Goal: Task Accomplishment & Management: Manage account settings

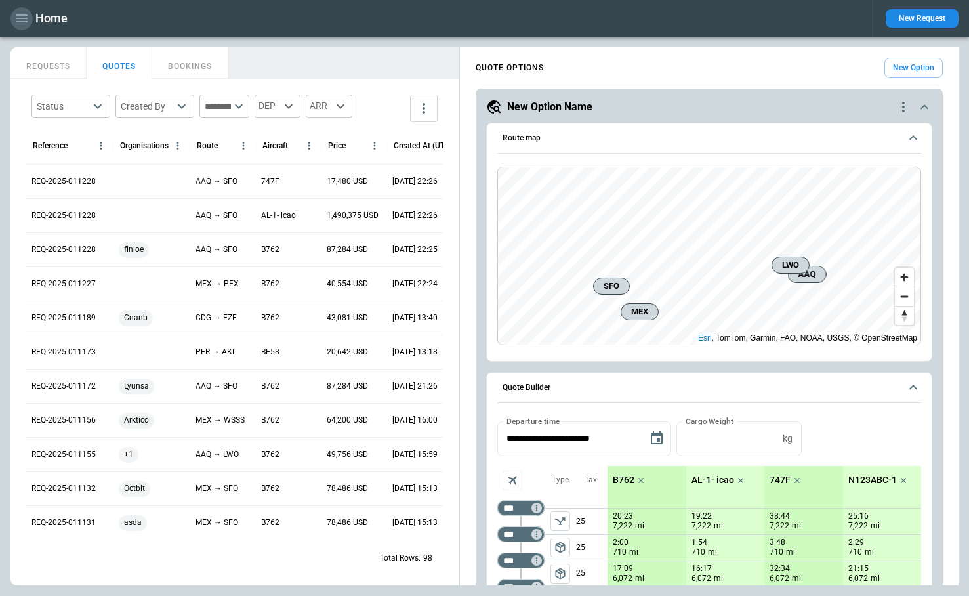
click at [16, 19] on icon "button" at bounding box center [22, 18] width 16 height 16
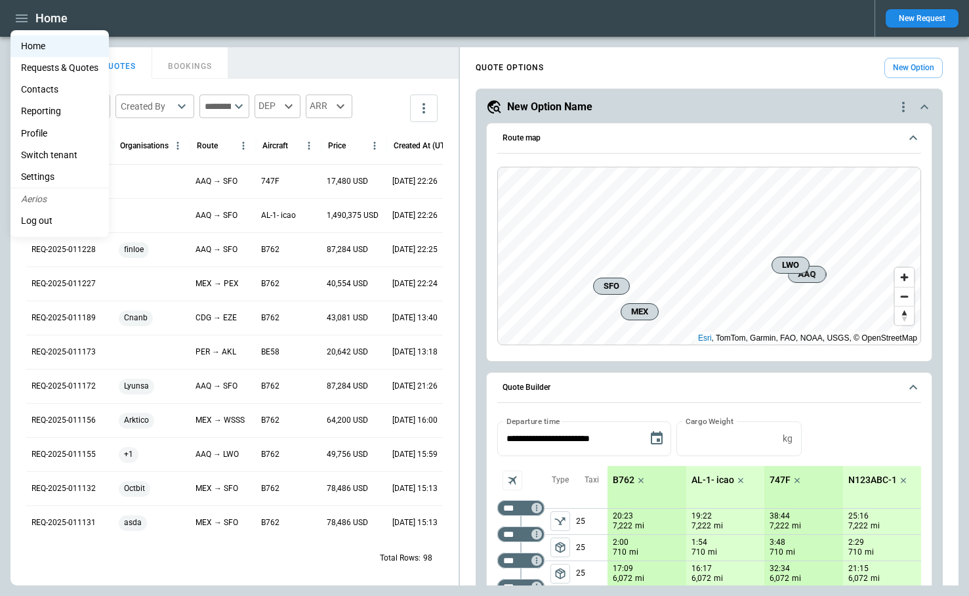
click at [47, 175] on li "Settings" at bounding box center [59, 177] width 98 height 22
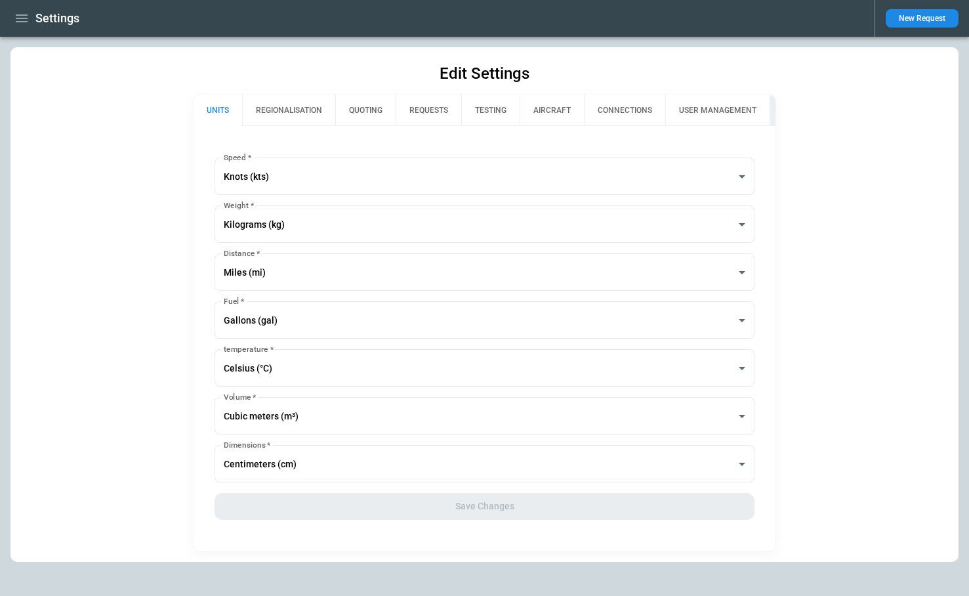
click at [380, 107] on button "QUOTING" at bounding box center [365, 109] width 60 height 31
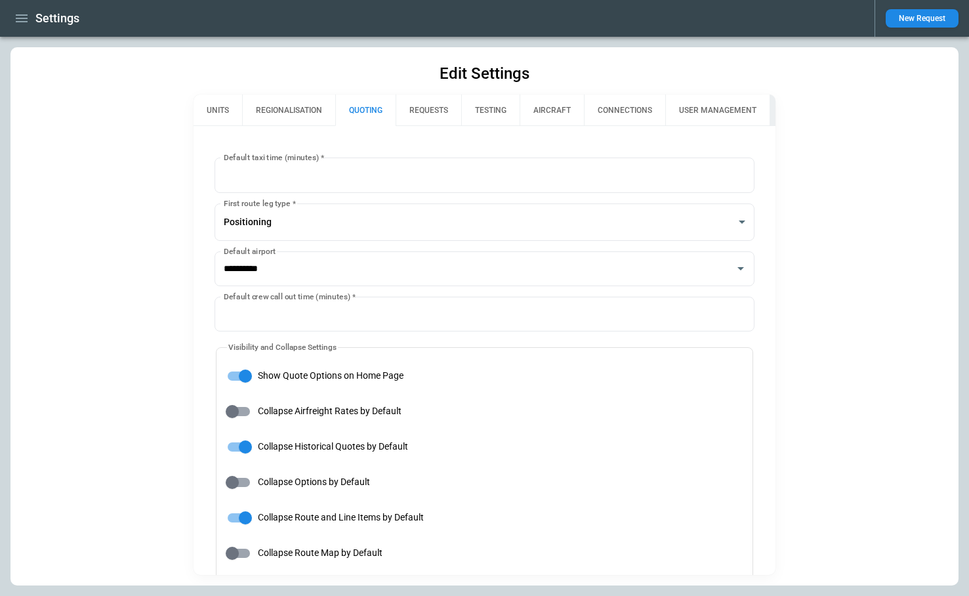
type input "**********"
click at [422, 113] on button "REQUESTS" at bounding box center [429, 109] width 66 height 31
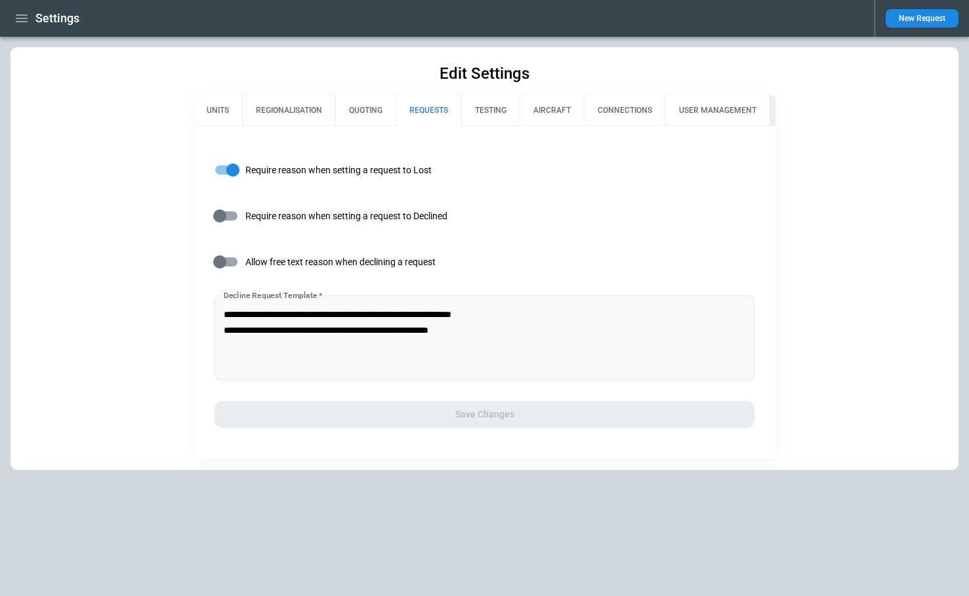
click at [223, 315] on div "**********" at bounding box center [483, 337] width 539 height 85
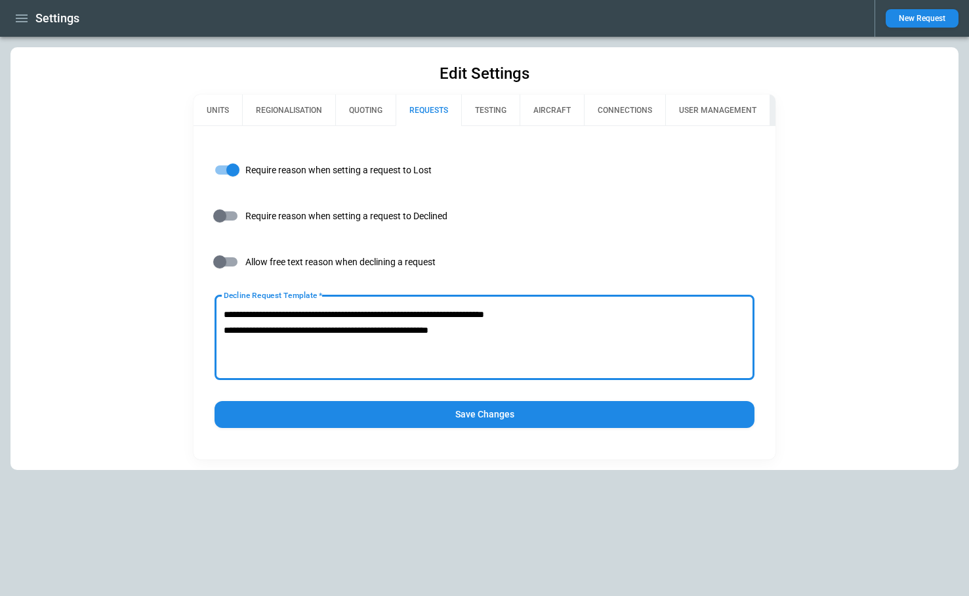
type textarea "**********"
click at [388, 416] on button "Save Changes" at bounding box center [483, 414] width 539 height 27
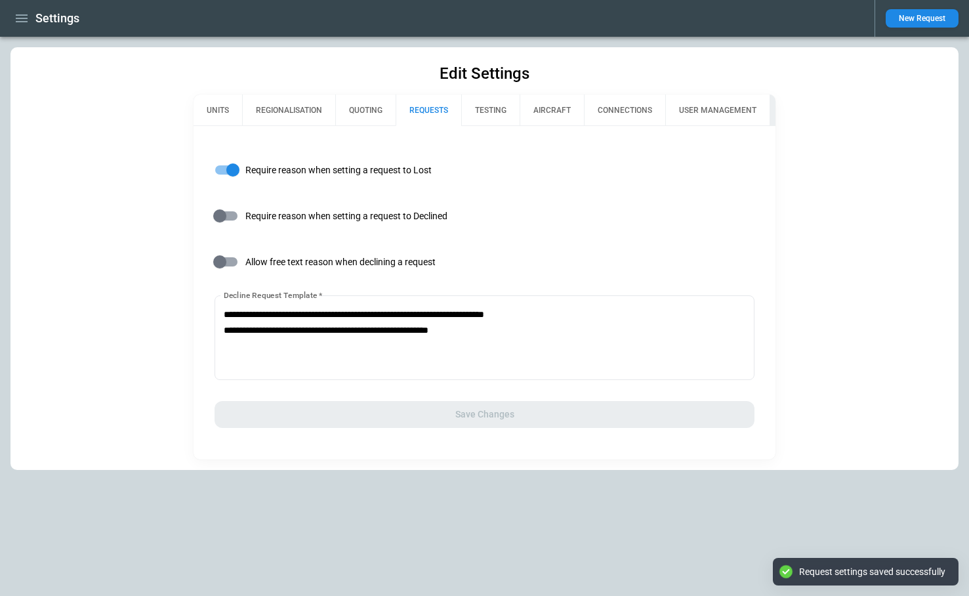
click at [18, 18] on icon "button" at bounding box center [22, 18] width 12 height 8
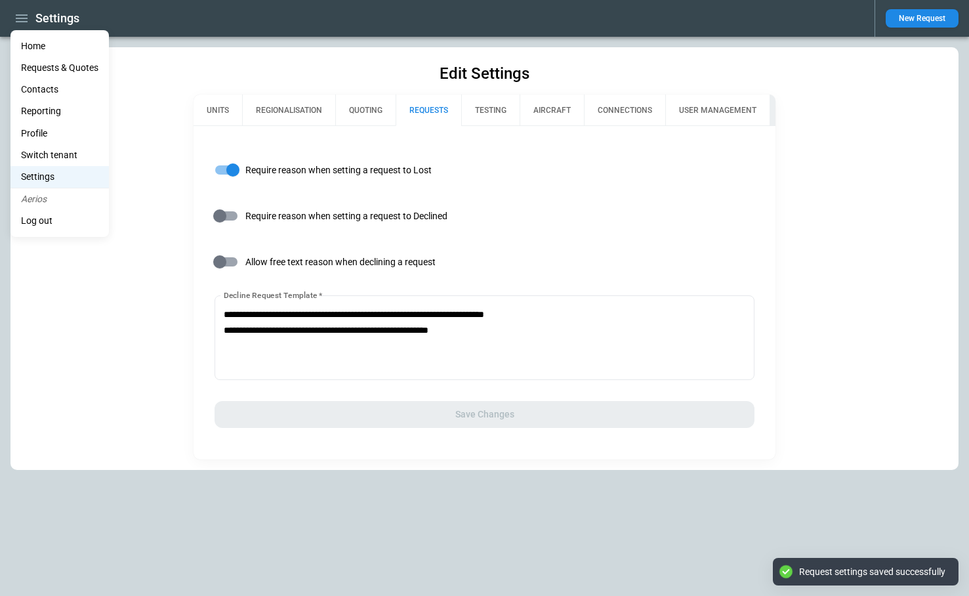
click at [28, 42] on li "Home" at bounding box center [59, 46] width 98 height 22
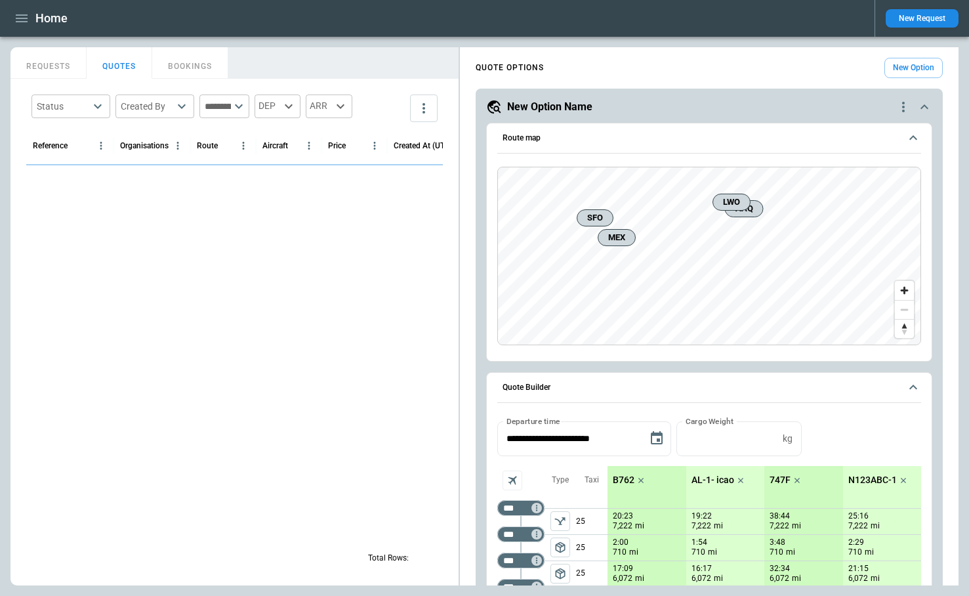
click at [897, 20] on button "New Request" at bounding box center [921, 18] width 73 height 18
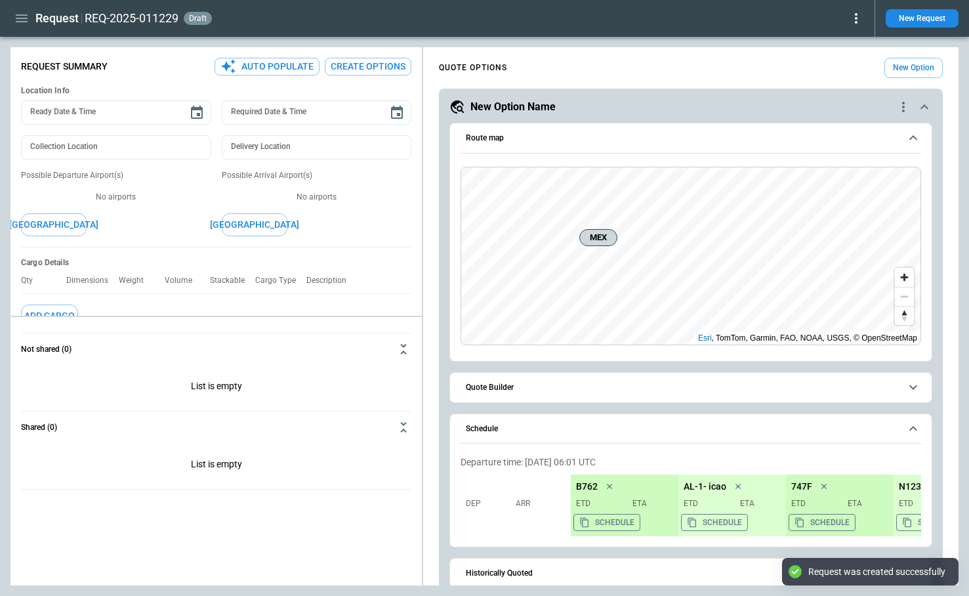
click at [857, 21] on icon at bounding box center [856, 18] width 3 height 10
click at [838, 81] on button "Decline" at bounding box center [838, 78] width 50 height 19
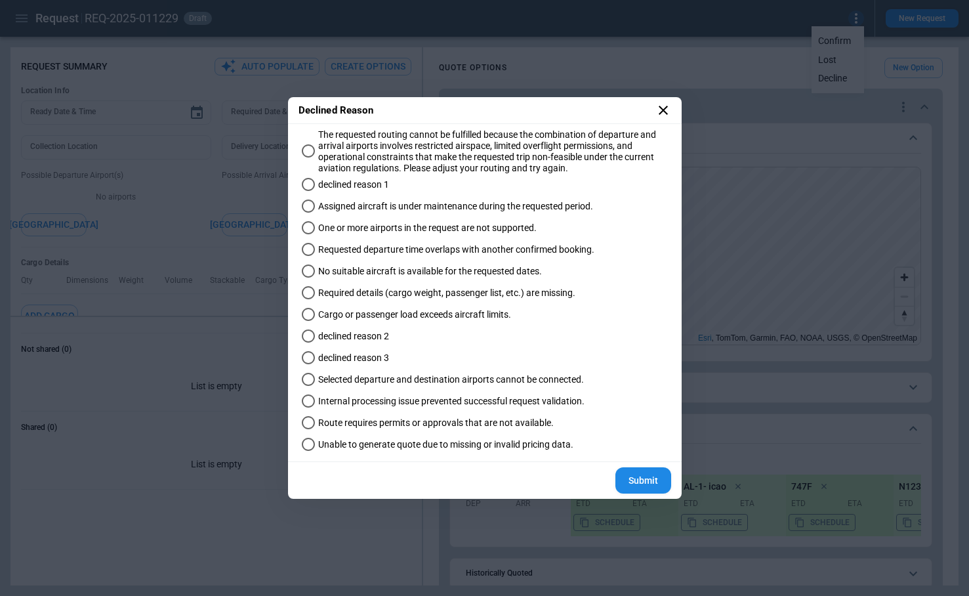
click at [395, 268] on span "No suitable aircraft is available for the requested dates." at bounding box center [430, 271] width 224 height 11
click at [652, 484] on button "Submit" at bounding box center [643, 480] width 56 height 27
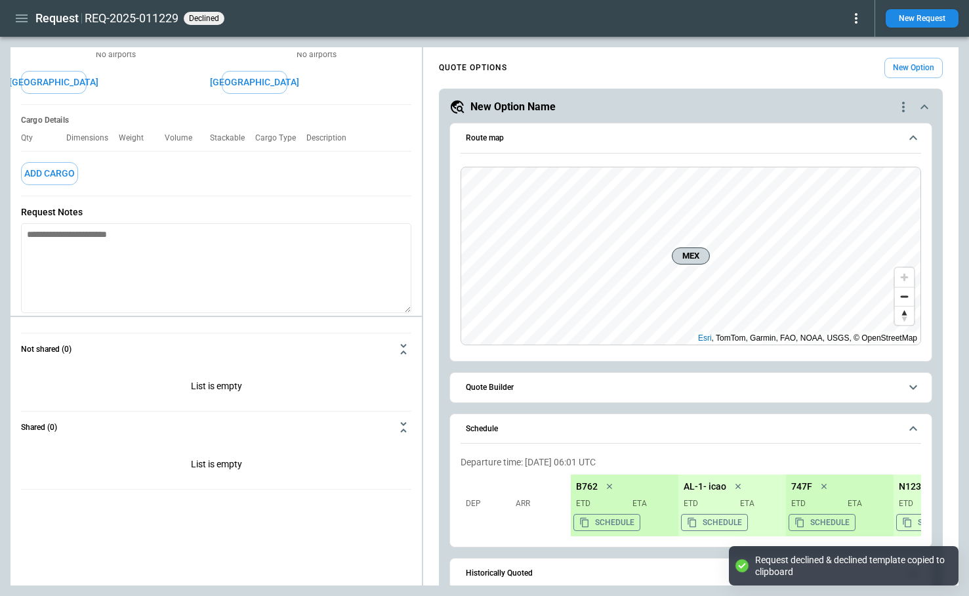
scroll to position [152, 0]
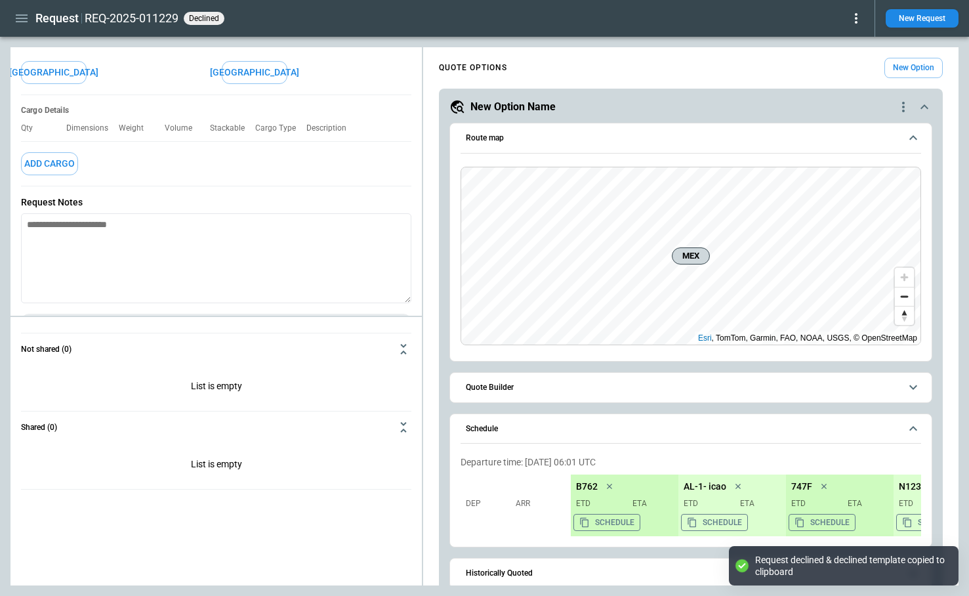
type textarea "*"
click at [138, 245] on textarea at bounding box center [216, 258] width 390 height 90
paste textarea "**********"
type textarea "**********"
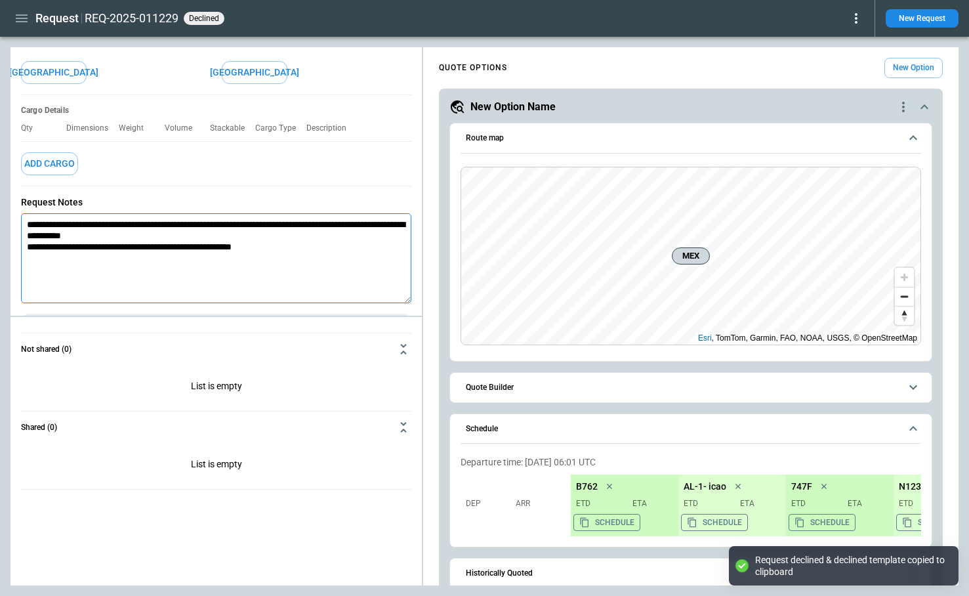
type textarea "*"
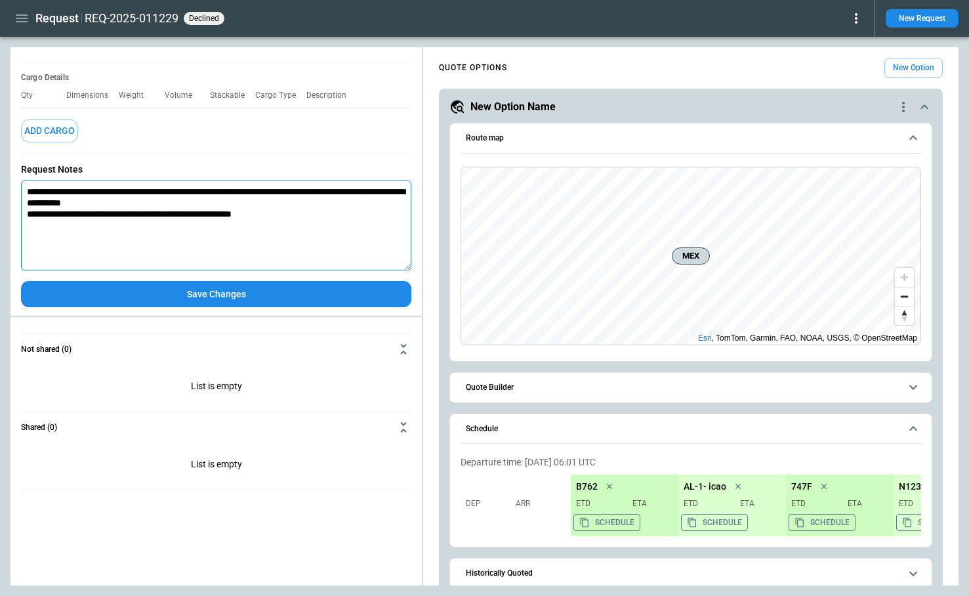
scroll to position [187, 0]
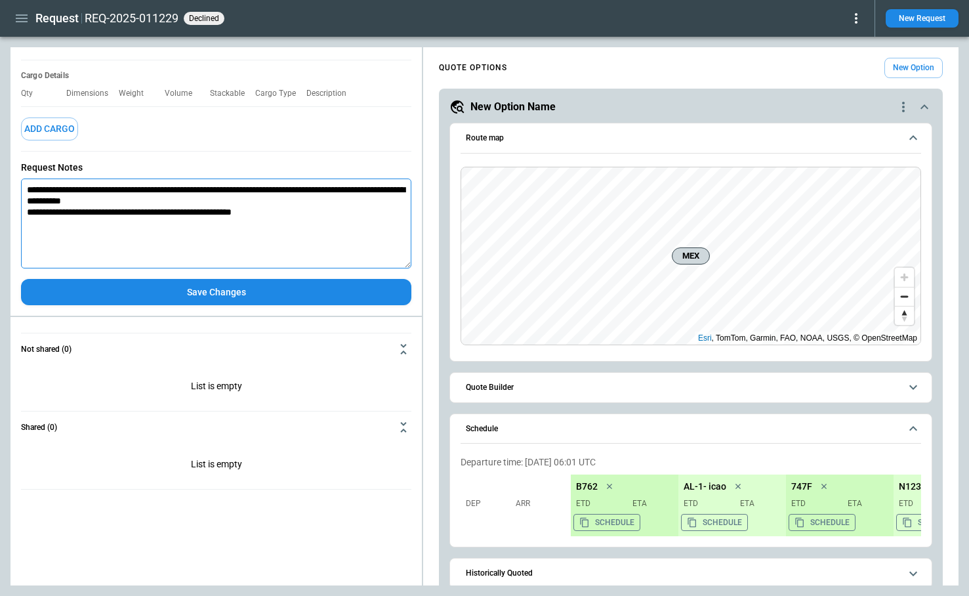
type textarea "**********"
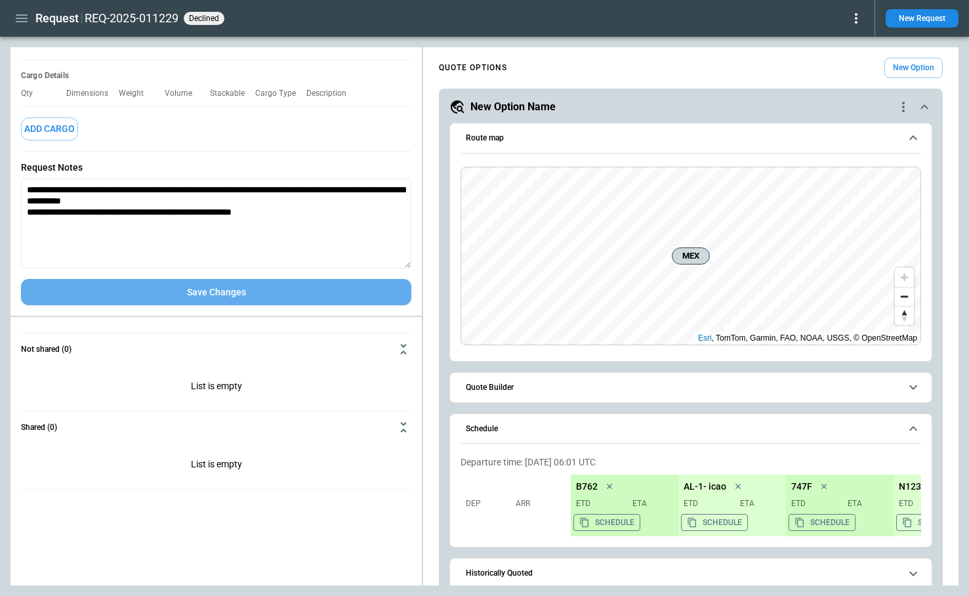
click at [188, 292] on button "Save Changes" at bounding box center [216, 292] width 390 height 27
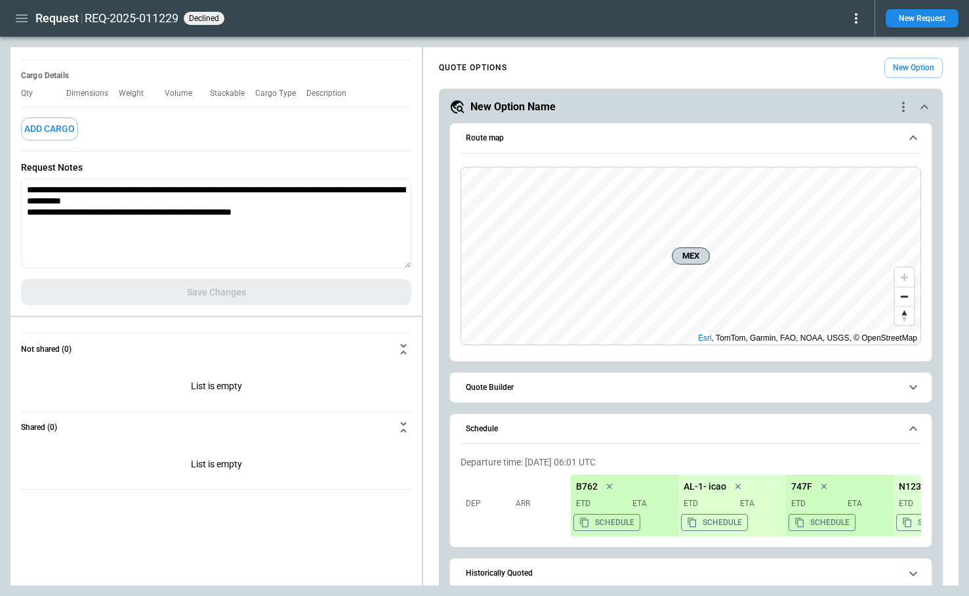
click at [857, 20] on icon at bounding box center [856, 18] width 16 height 16
click at [843, 43] on button "Reopen" at bounding box center [838, 40] width 50 height 19
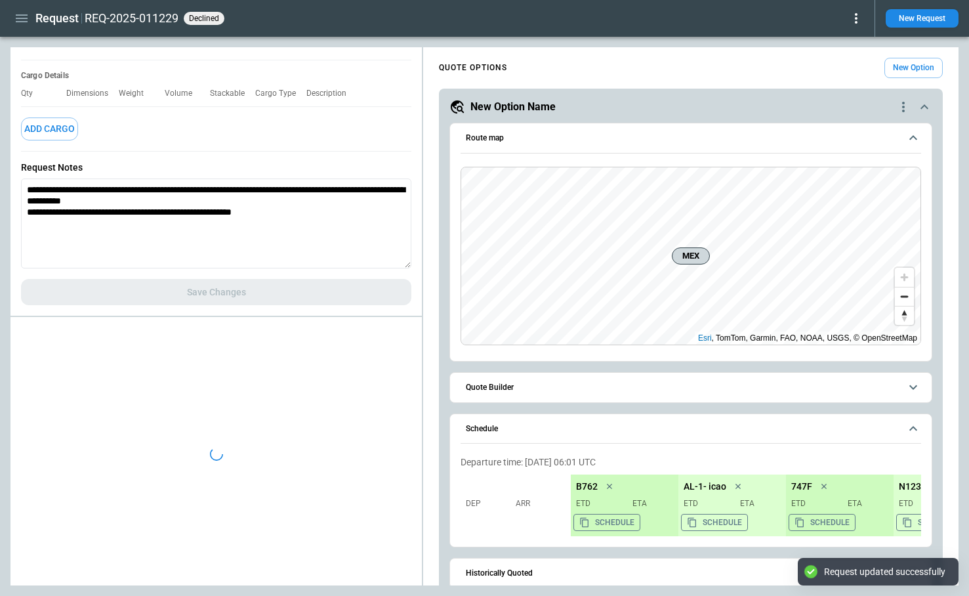
type textarea "*"
click at [854, 20] on icon at bounding box center [856, 18] width 16 height 16
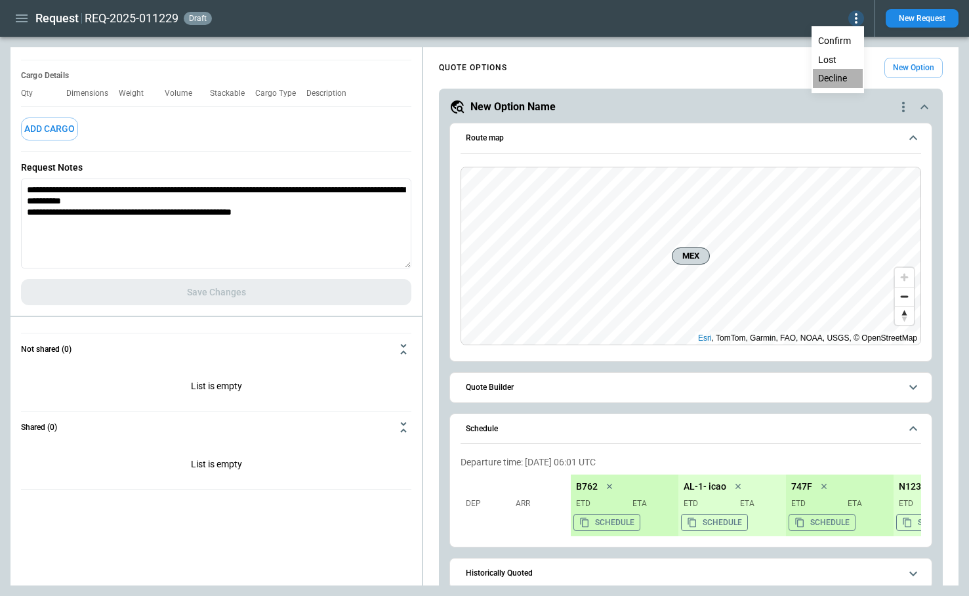
click at [840, 78] on button "Decline" at bounding box center [838, 78] width 50 height 19
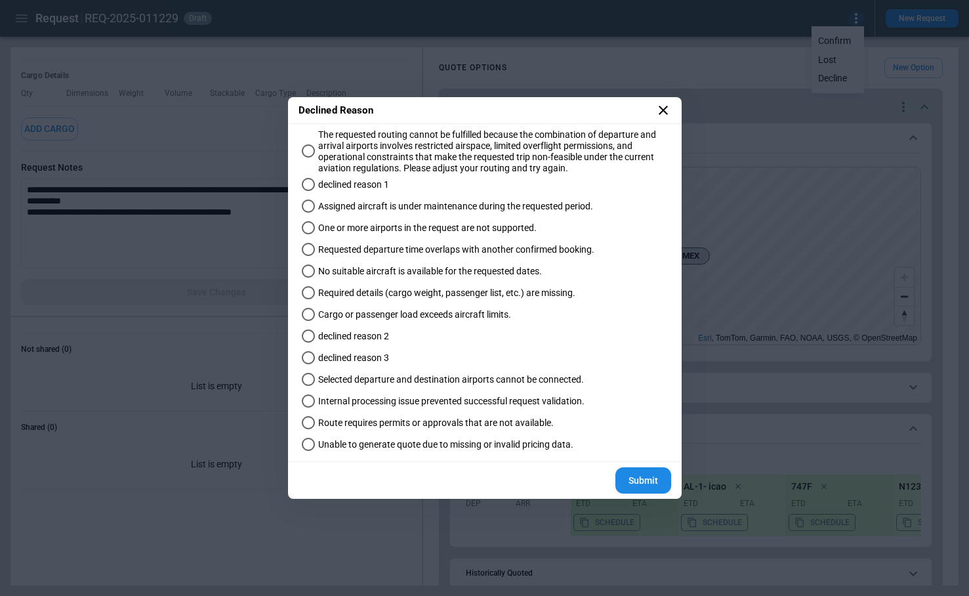
click at [666, 109] on icon at bounding box center [663, 110] width 16 height 16
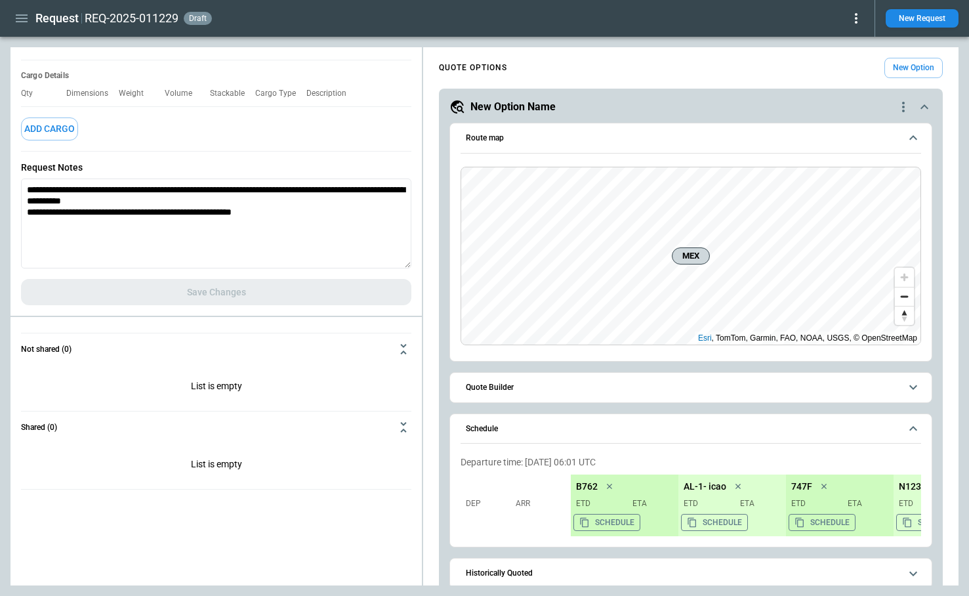
click at [11, 4] on div "Request REQ-2025-011229 draft New Request" at bounding box center [484, 18] width 969 height 37
click at [14, 14] on icon "button" at bounding box center [22, 18] width 16 height 16
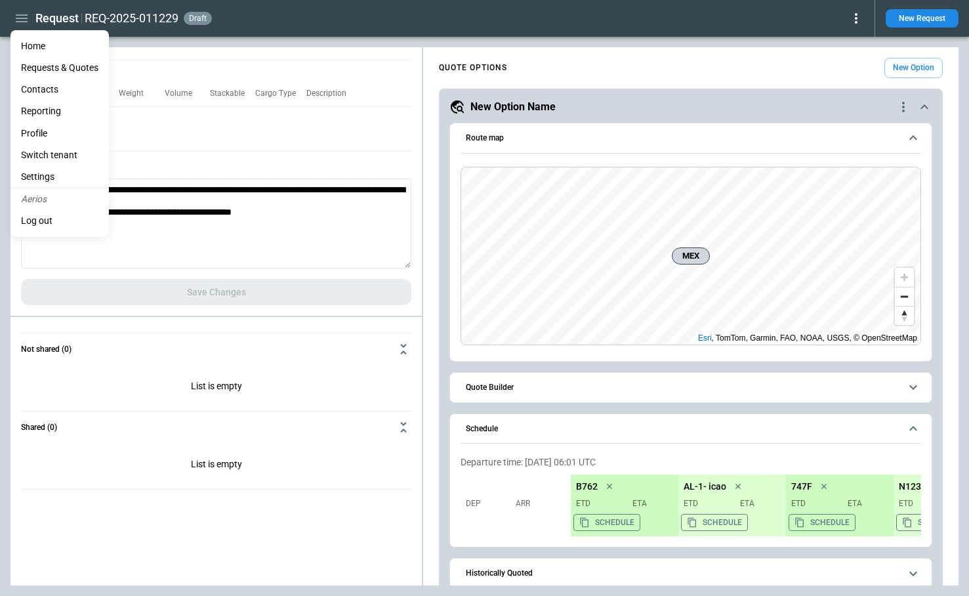
click at [52, 176] on li "Settings" at bounding box center [59, 177] width 98 height 22
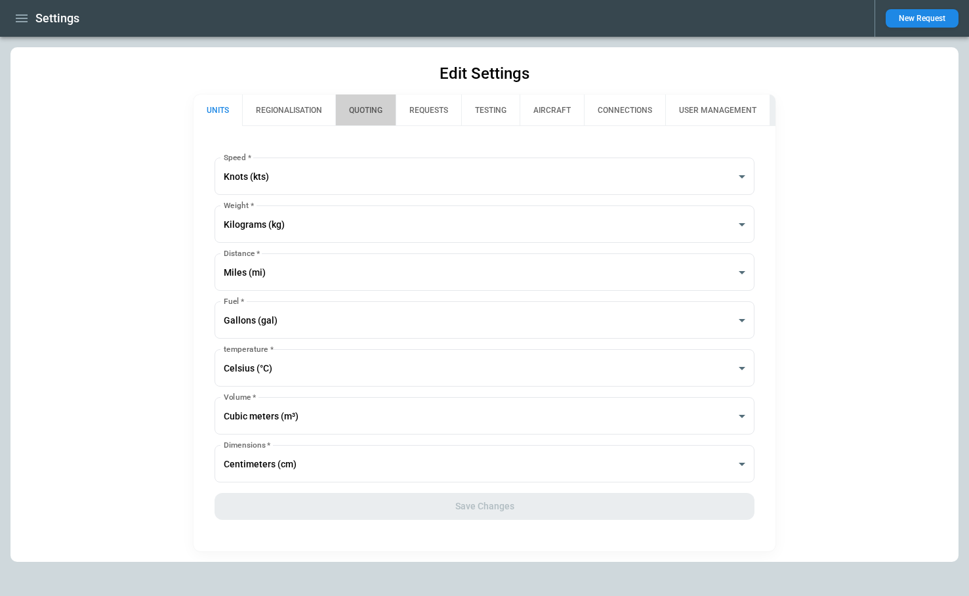
click at [363, 109] on button "QUOTING" at bounding box center [365, 109] width 60 height 31
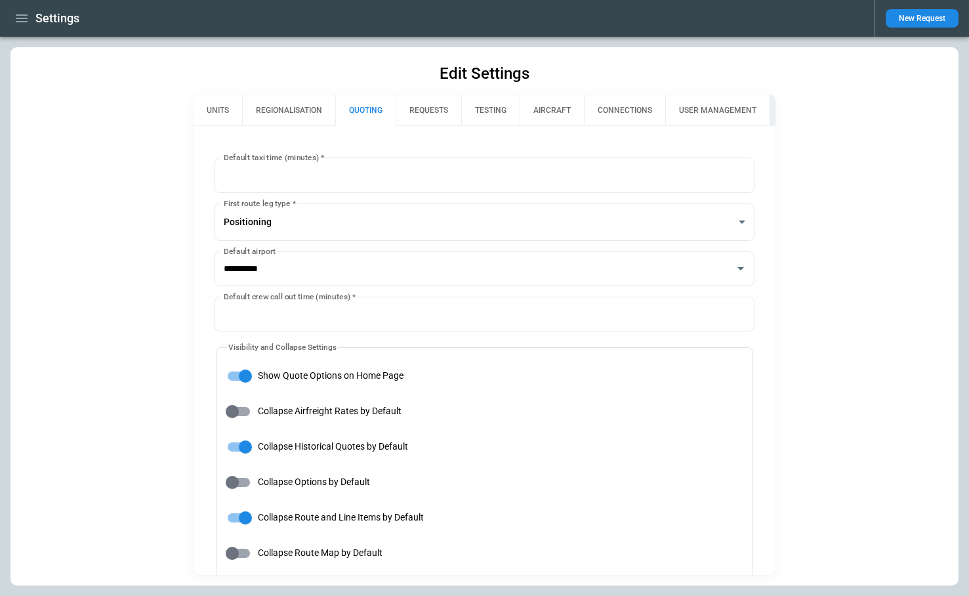
click at [408, 112] on button "REQUESTS" at bounding box center [429, 109] width 66 height 31
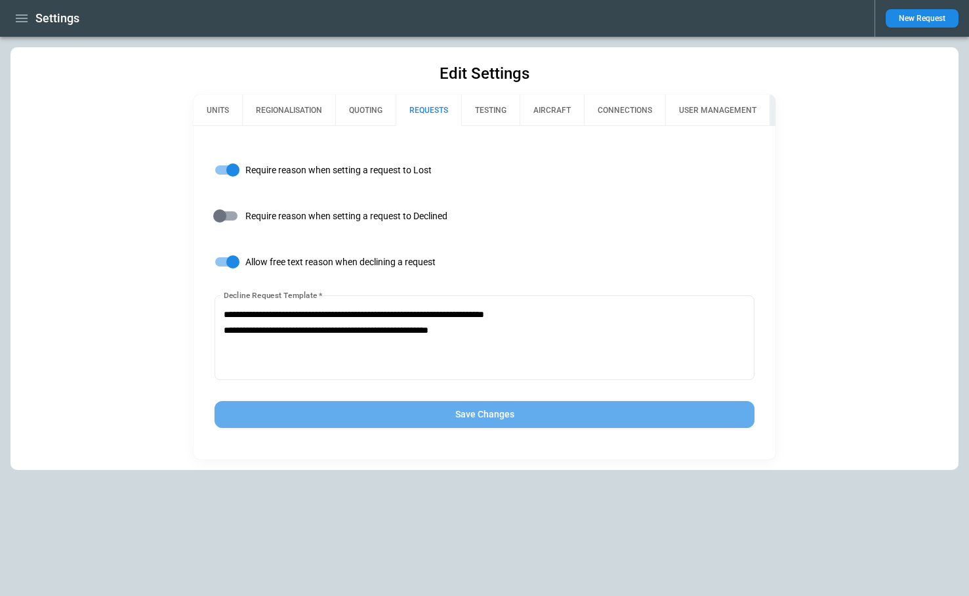
click at [402, 420] on button "Save Changes" at bounding box center [483, 414] width 539 height 27
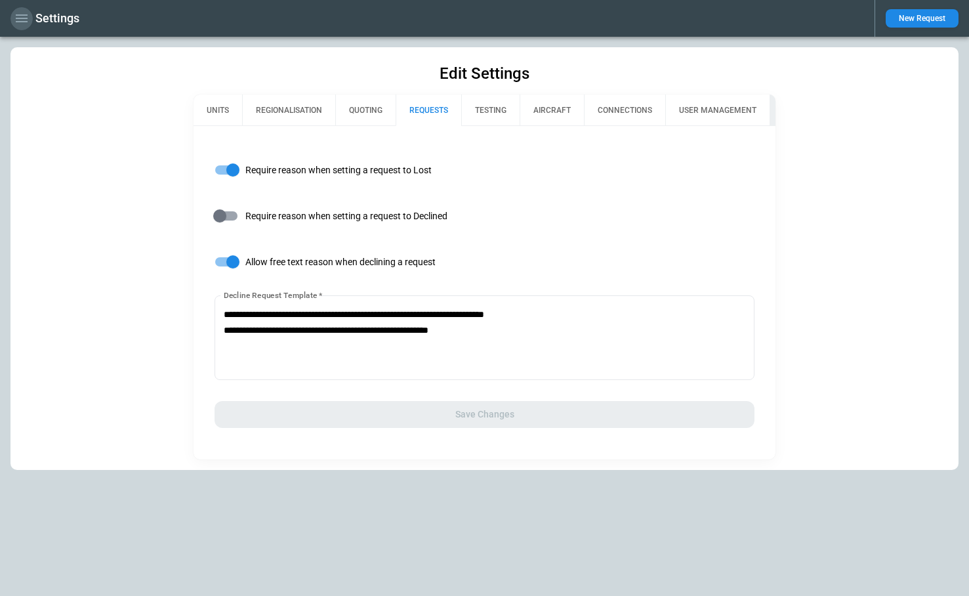
click at [20, 22] on icon "button" at bounding box center [22, 18] width 12 height 8
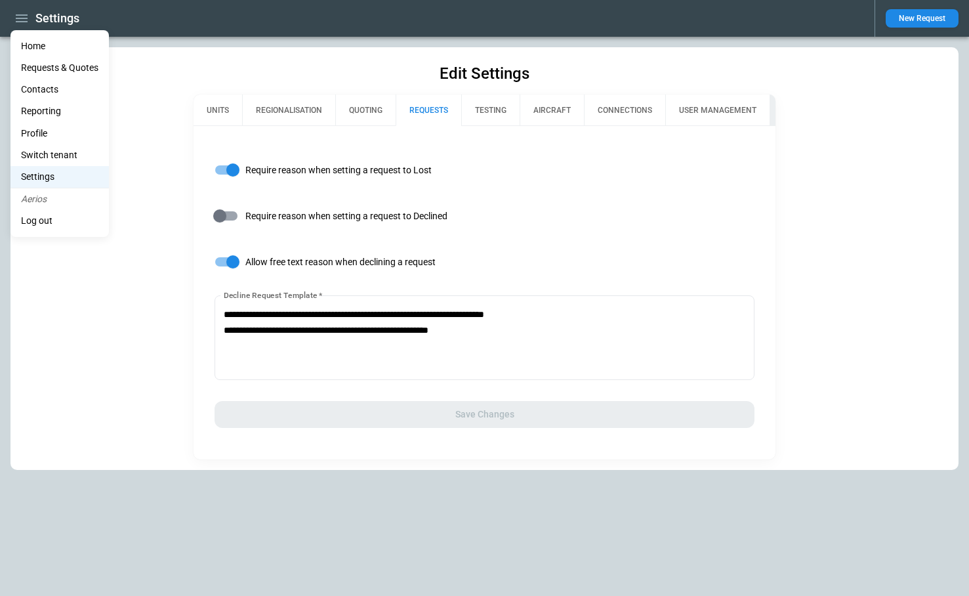
click at [25, 47] on li "Home" at bounding box center [59, 46] width 98 height 22
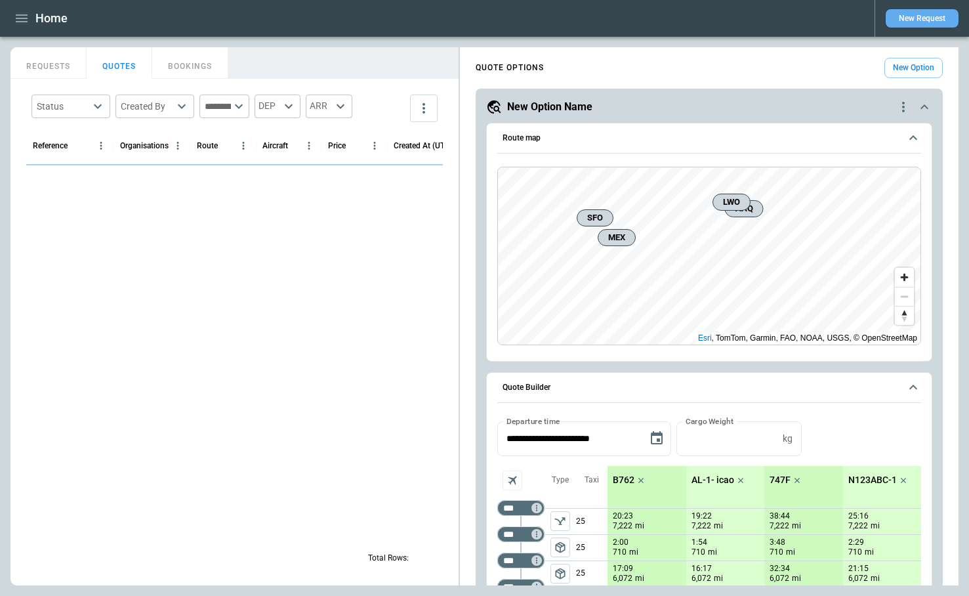
click at [929, 20] on button "New Request" at bounding box center [921, 18] width 73 height 18
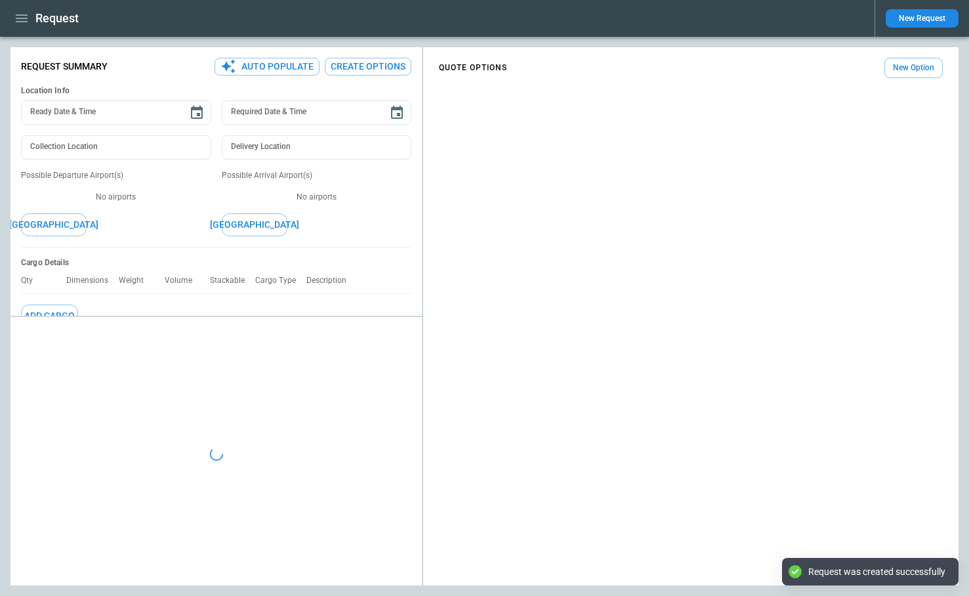
type textarea "*"
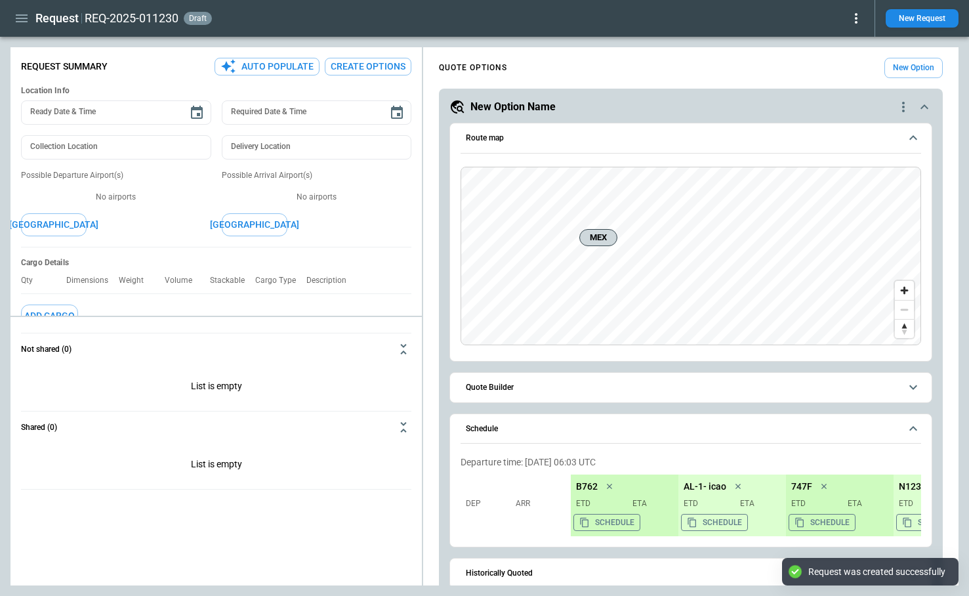
click at [857, 19] on icon at bounding box center [856, 18] width 16 height 16
click at [843, 80] on button "Decline" at bounding box center [838, 78] width 50 height 19
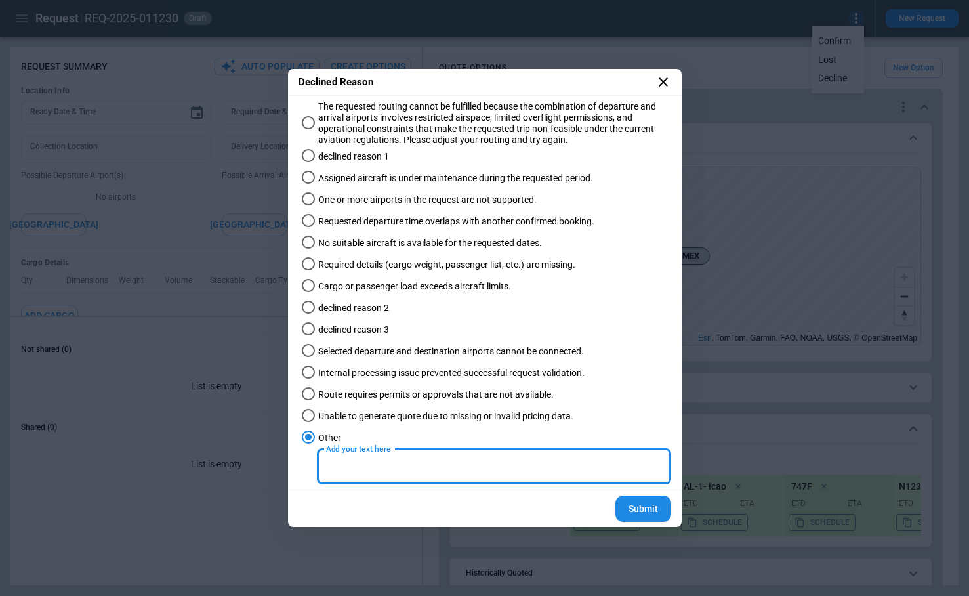
click at [379, 462] on input "Add your text here" at bounding box center [494, 466] width 354 height 35
type input "*******"
click at [655, 506] on button "Submit" at bounding box center [643, 508] width 56 height 27
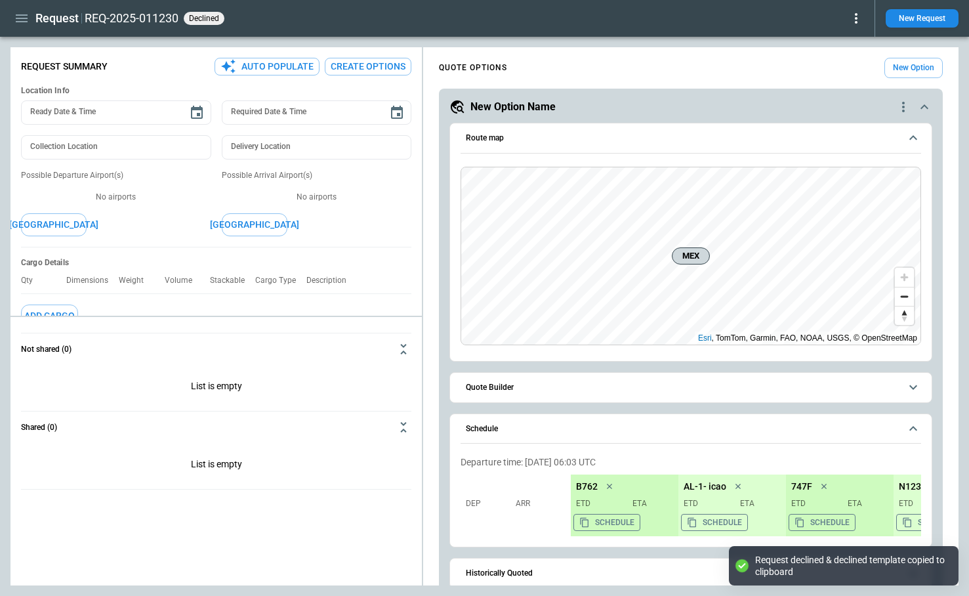
scroll to position [187, 0]
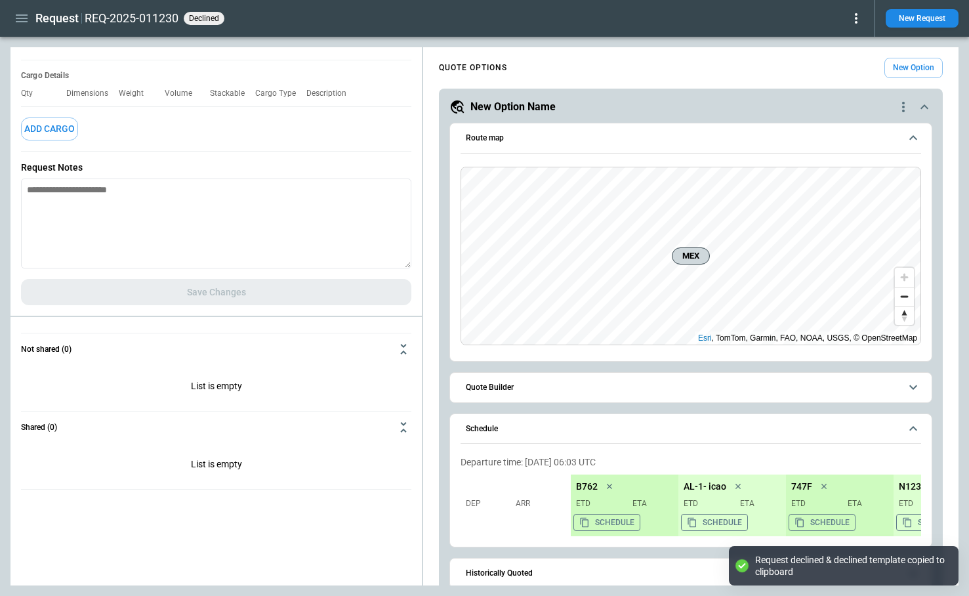
type textarea "*"
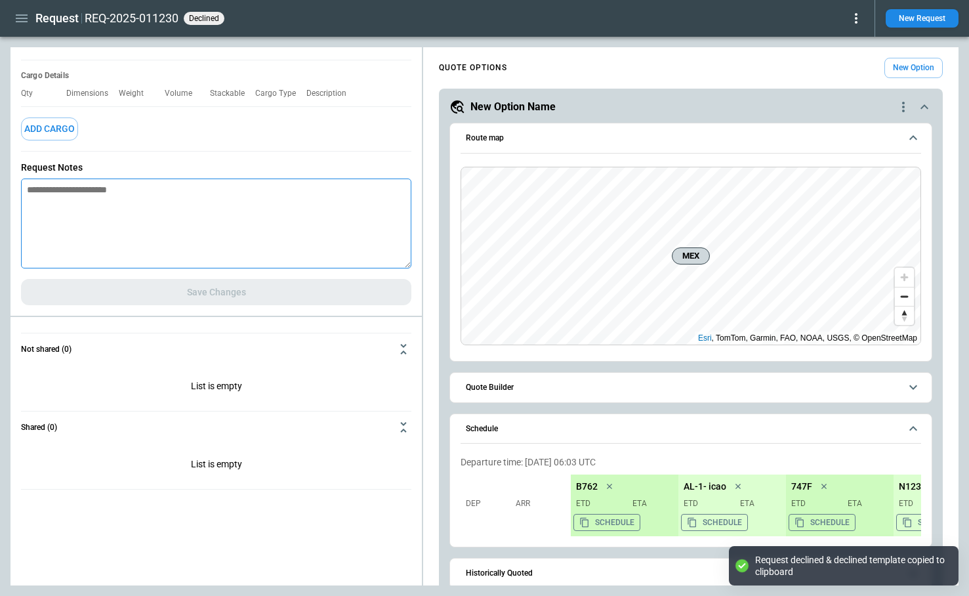
click at [216, 213] on textarea at bounding box center [216, 223] width 390 height 90
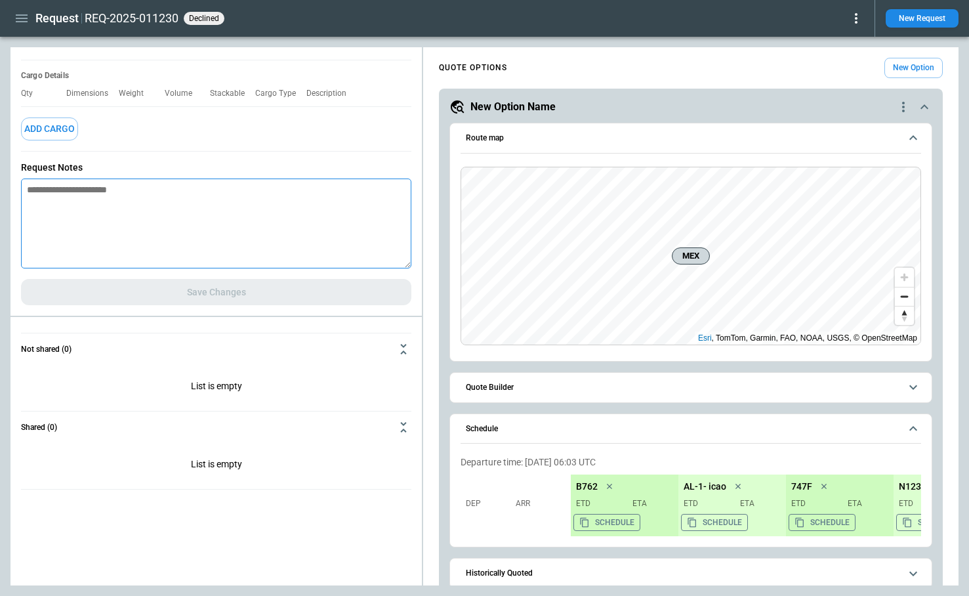
paste textarea "**********"
type textarea "**********"
type textarea "*"
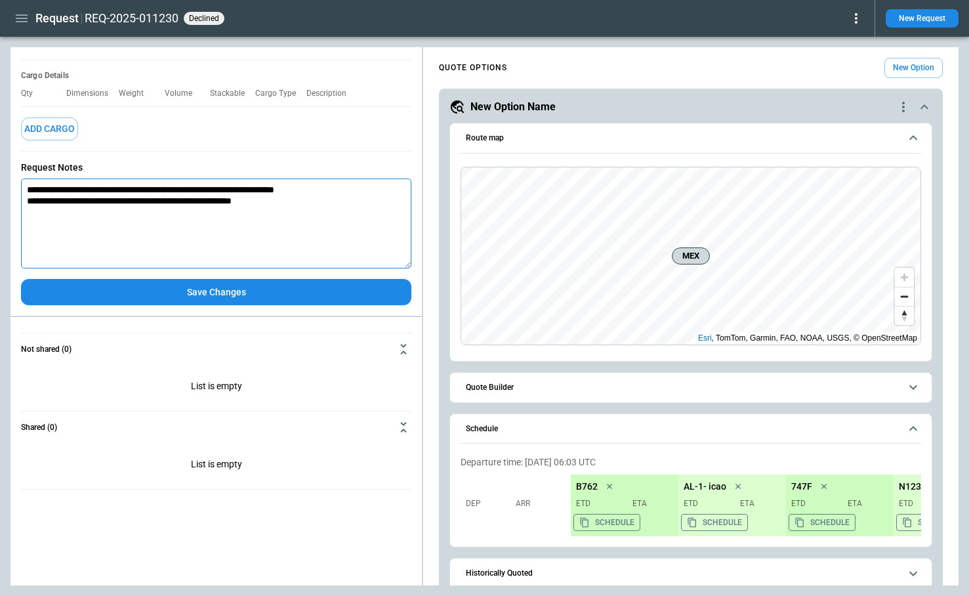
type textarea "**********"
type textarea "*"
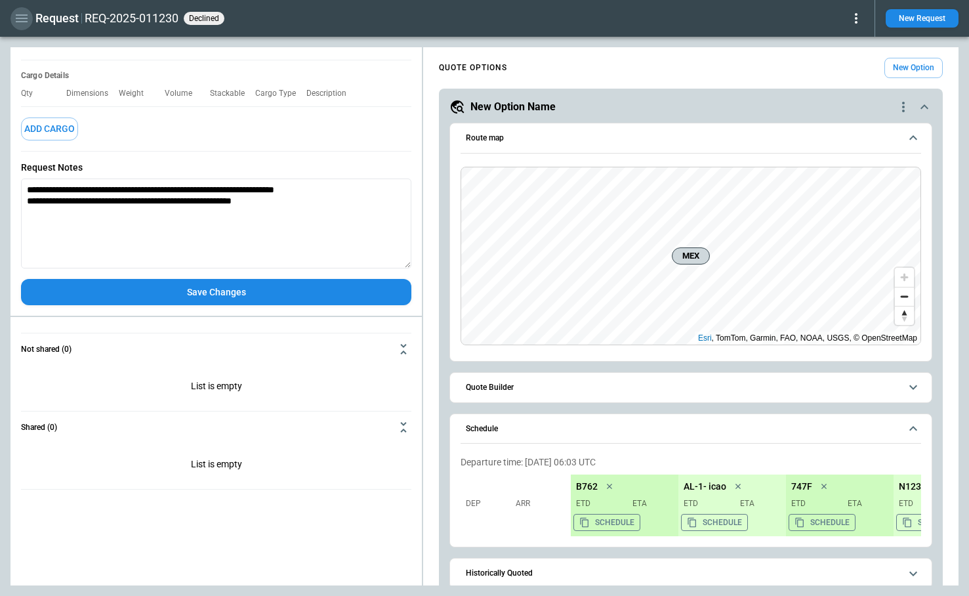
click at [22, 20] on icon "button" at bounding box center [22, 18] width 16 height 16
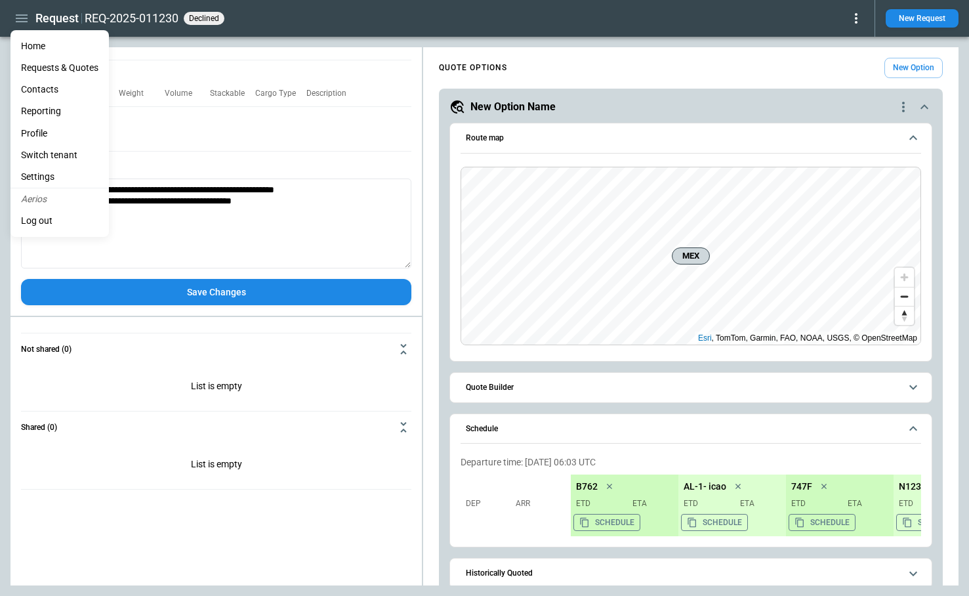
click at [46, 173] on li "Settings" at bounding box center [59, 177] width 98 height 22
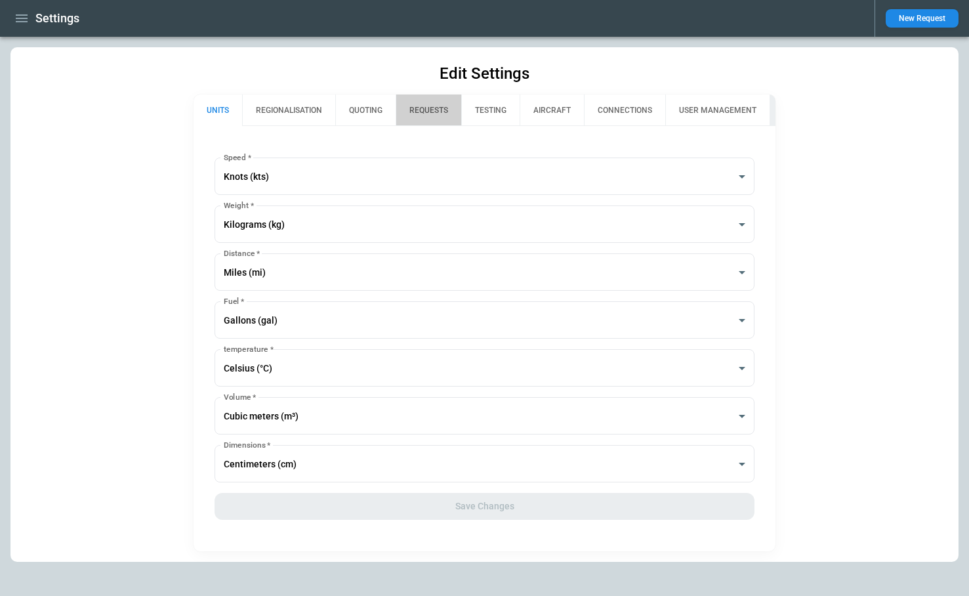
click at [413, 110] on button "REQUESTS" at bounding box center [429, 109] width 66 height 31
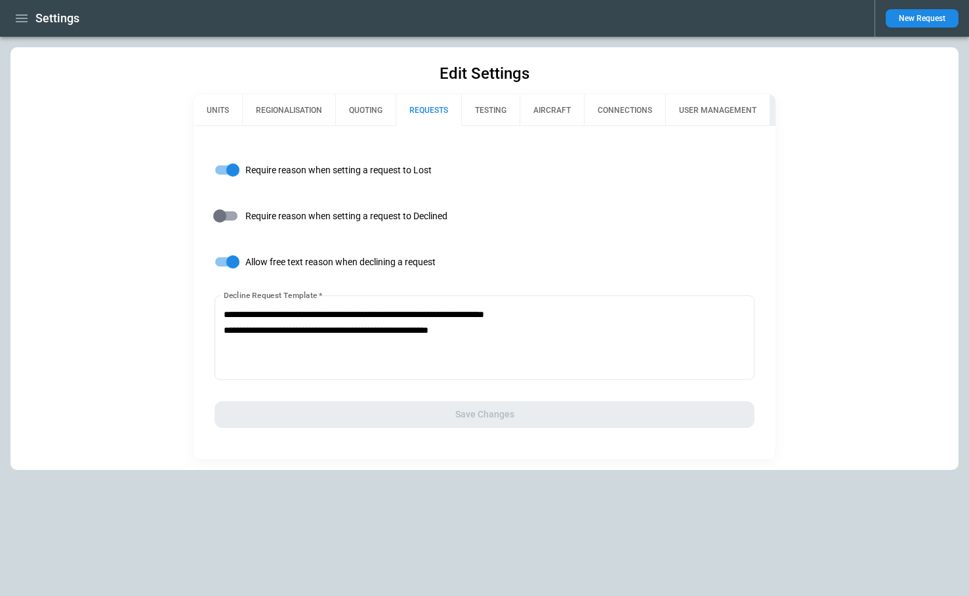
click at [20, 12] on icon "button" at bounding box center [22, 18] width 16 height 16
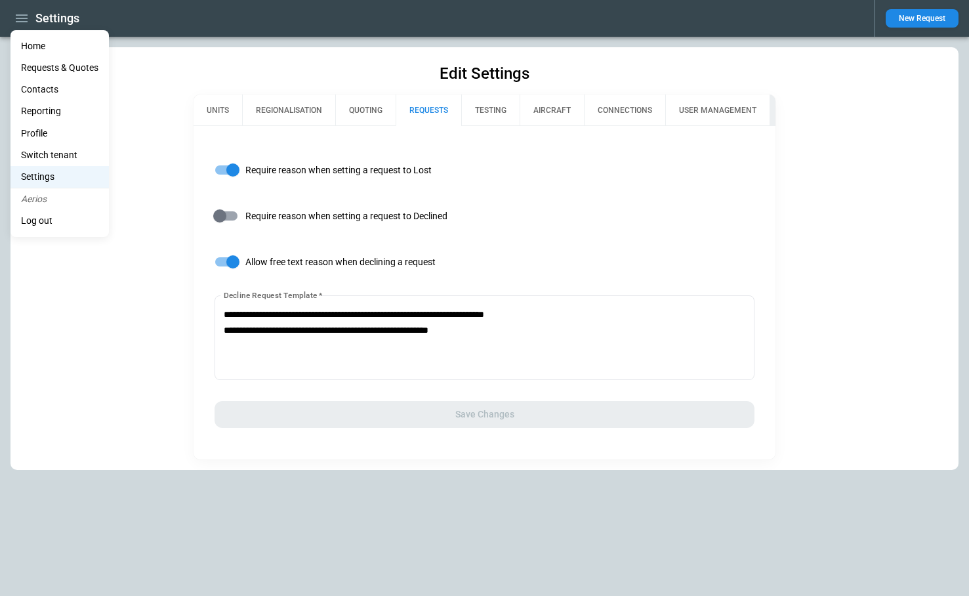
click at [33, 45] on li "Home" at bounding box center [59, 46] width 98 height 22
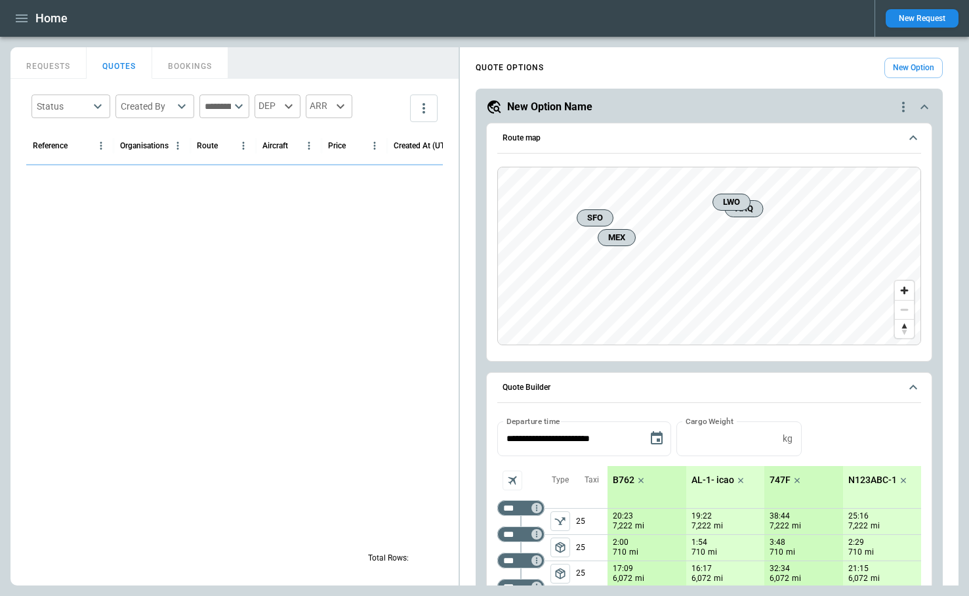
click at [901, 19] on button "New Request" at bounding box center [921, 18] width 73 height 18
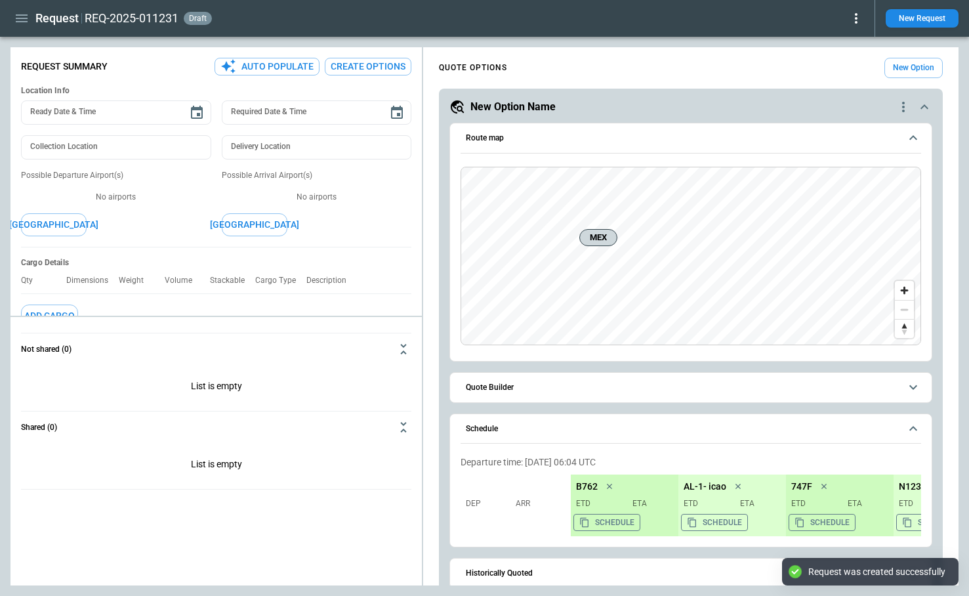
click at [857, 24] on icon at bounding box center [856, 18] width 16 height 16
click at [840, 79] on button "Decline" at bounding box center [838, 78] width 50 height 19
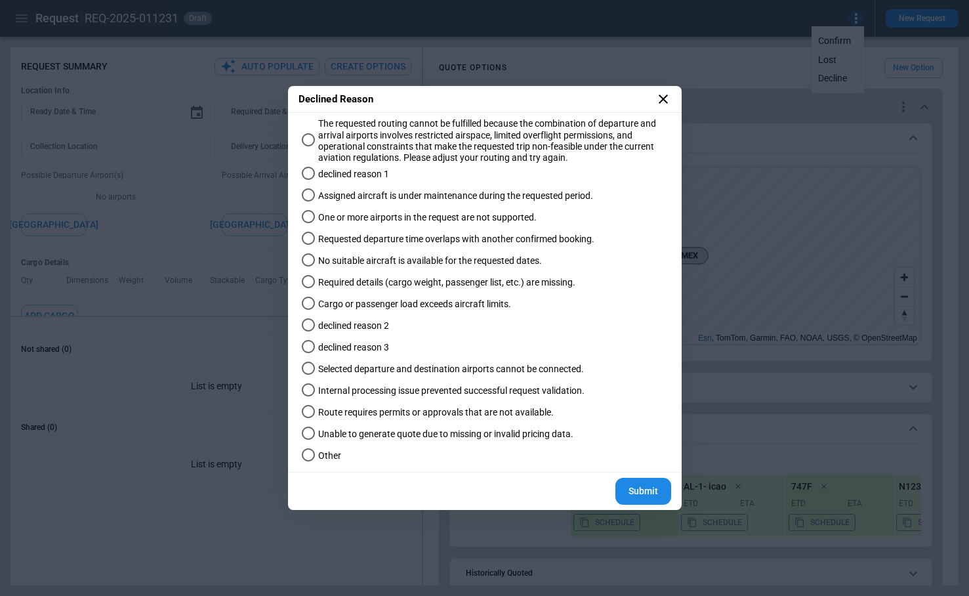
click at [328, 458] on span "Other" at bounding box center [329, 455] width 23 height 11
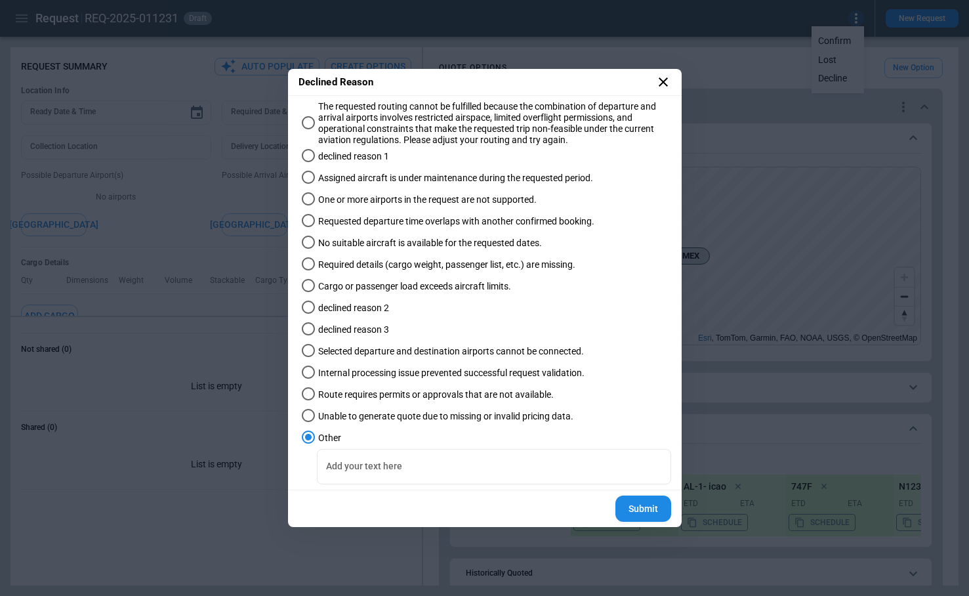
click at [650, 506] on button "Submit" at bounding box center [643, 508] width 56 height 27
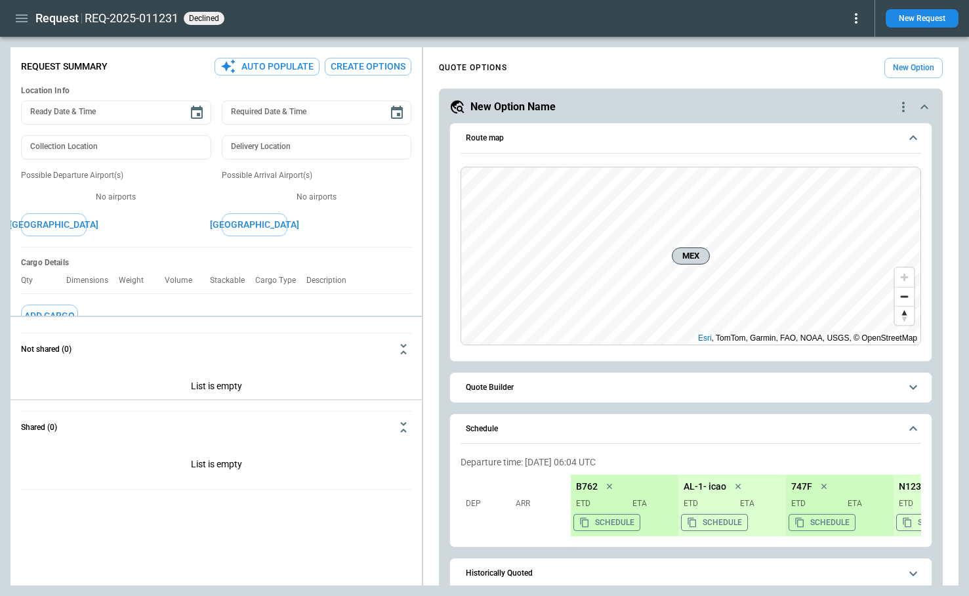
click at [299, 398] on div "**********" at bounding box center [484, 316] width 948 height 538
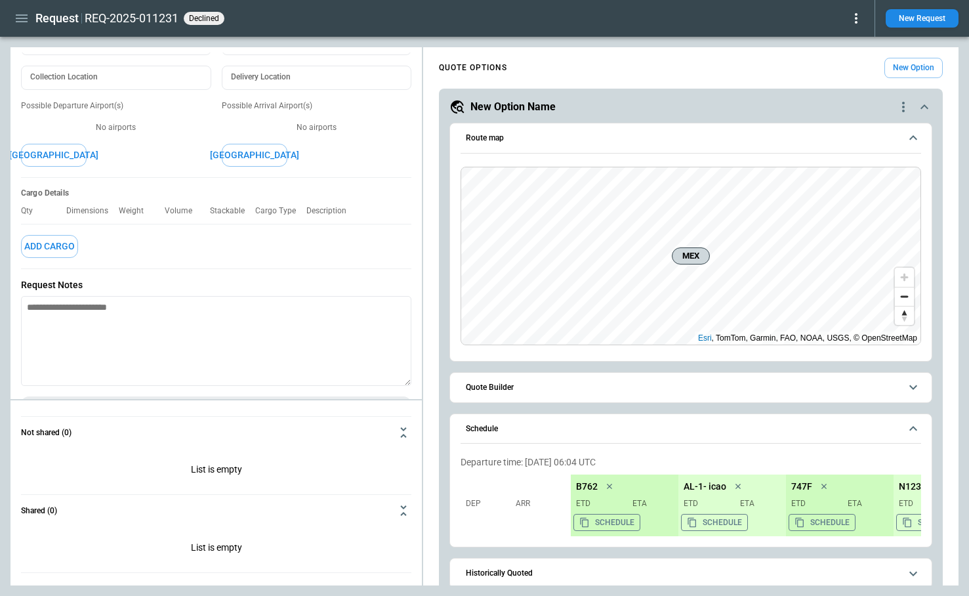
scroll to position [73, 0]
type textarea "*"
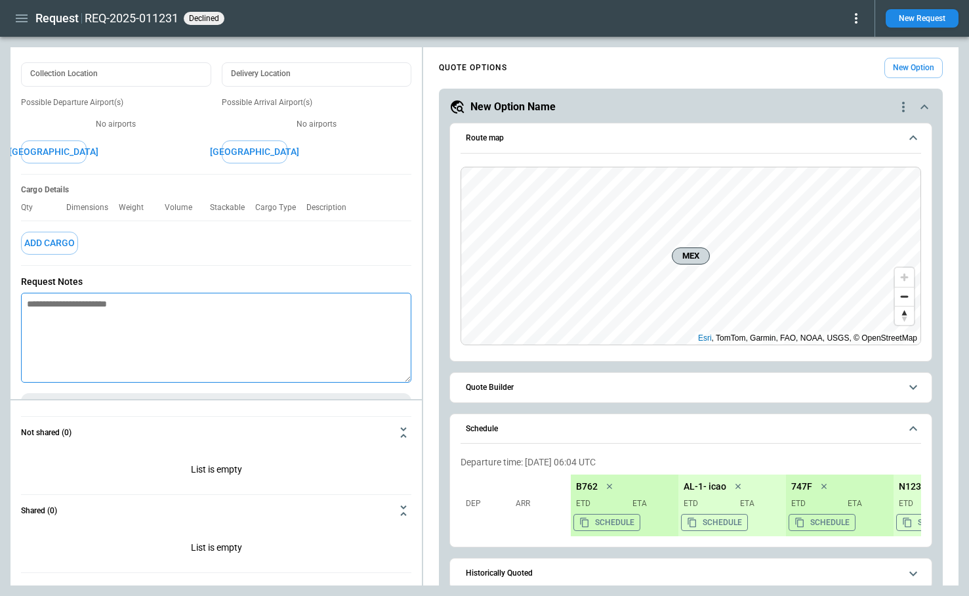
click at [256, 342] on textarea at bounding box center [216, 338] width 390 height 90
paste textarea "**********"
type textarea "**********"
type textarea "*"
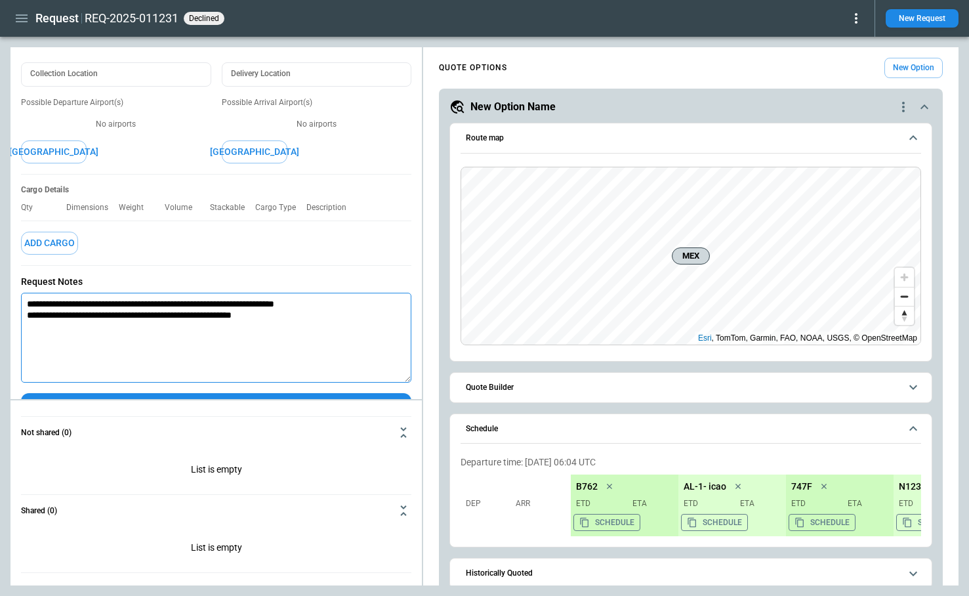
scroll to position [104, 0]
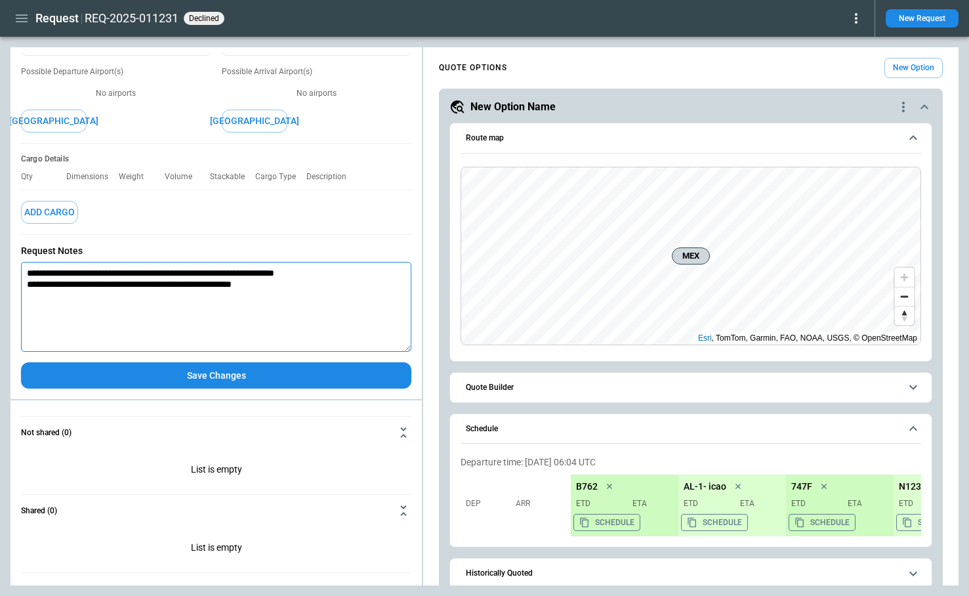
drag, startPoint x: 321, startPoint y: 291, endPoint x: 231, endPoint y: 287, distance: 90.6
click at [231, 287] on textarea "**********" at bounding box center [216, 307] width 390 height 90
type textarea "**********"
click at [856, 16] on icon at bounding box center [856, 18] width 16 height 16
click at [842, 40] on button "Reopen" at bounding box center [838, 40] width 50 height 19
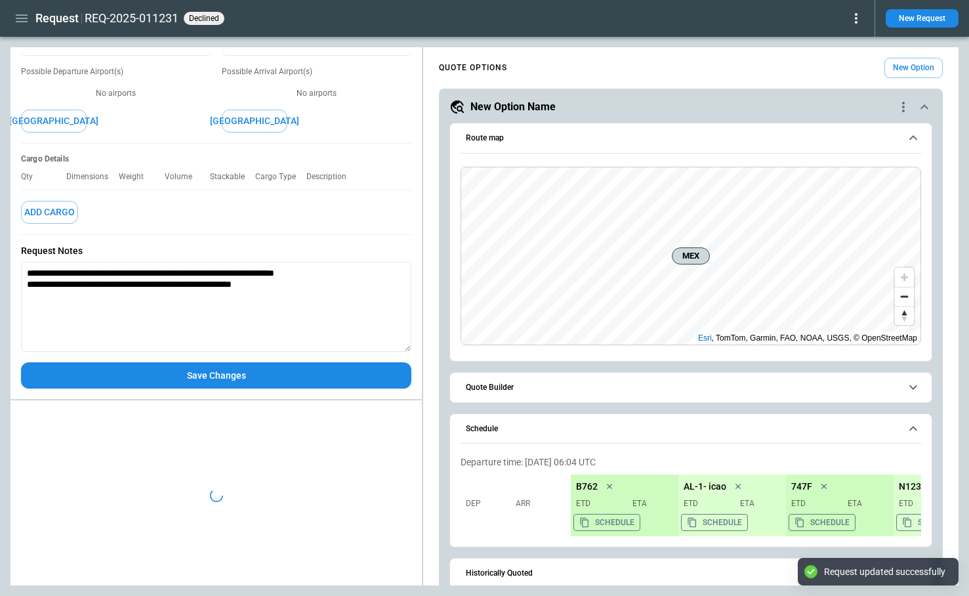
type textarea "*"
click at [857, 17] on icon at bounding box center [856, 18] width 16 height 16
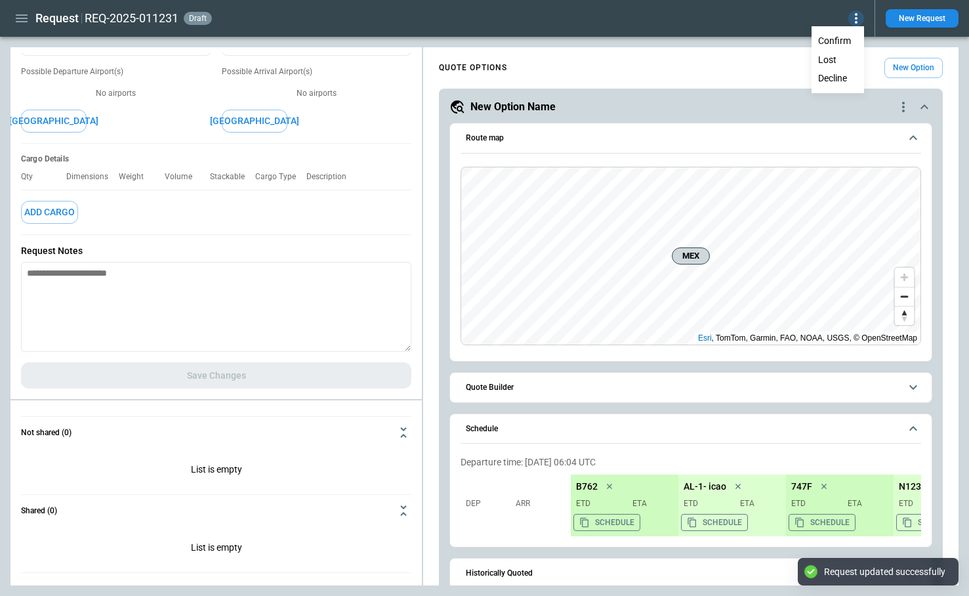
click at [842, 78] on button "Decline" at bounding box center [838, 78] width 50 height 19
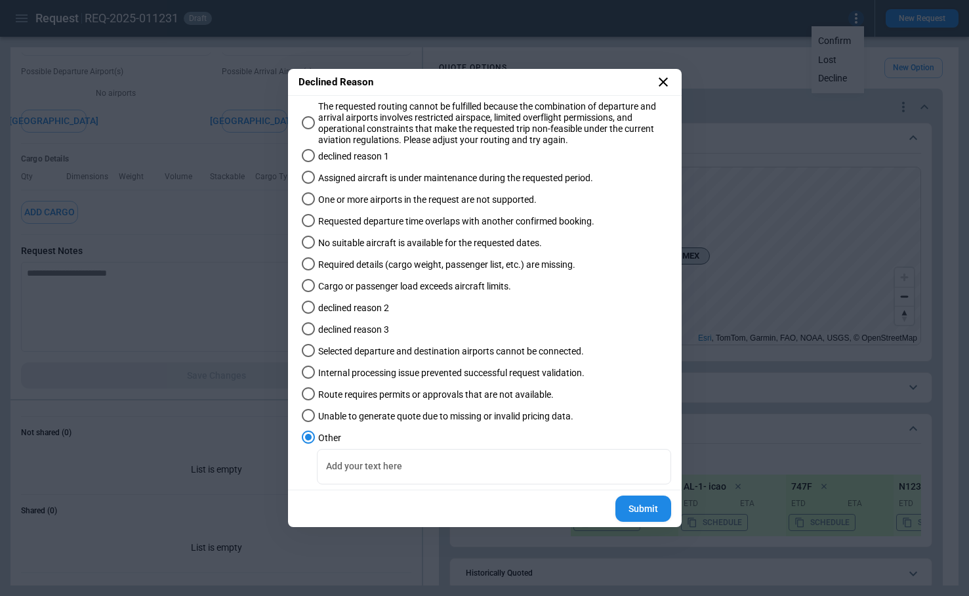
click at [638, 509] on button "Submit" at bounding box center [643, 508] width 56 height 27
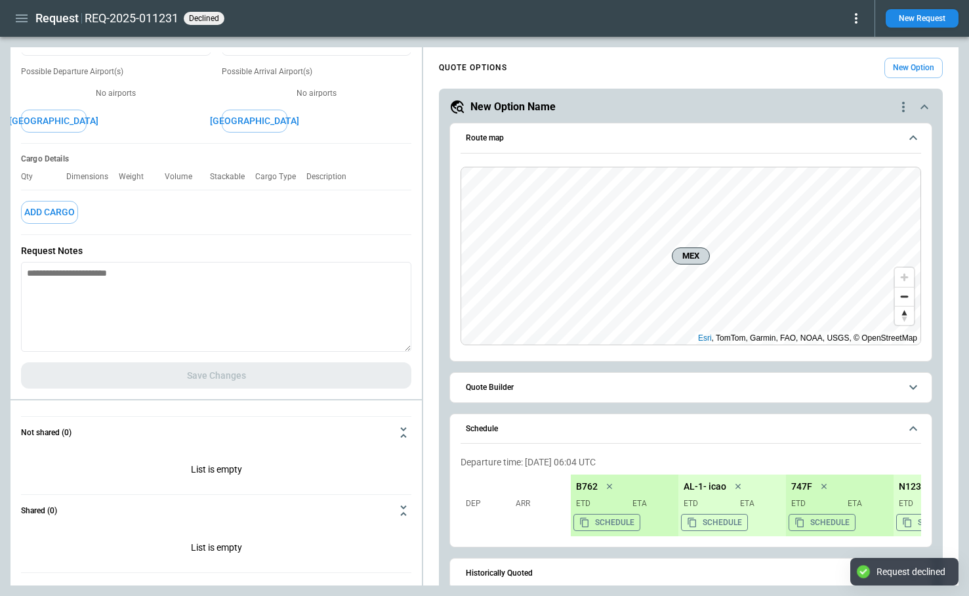
type textarea "*"
click at [204, 309] on textarea at bounding box center [216, 307] width 390 height 90
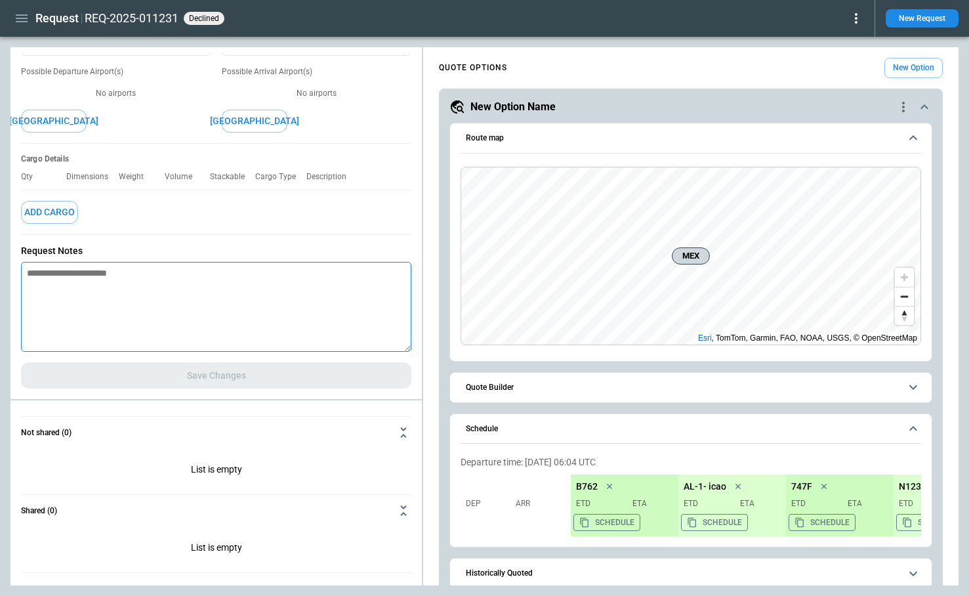
paste textarea "**********"
type textarea "**********"
type textarea "*"
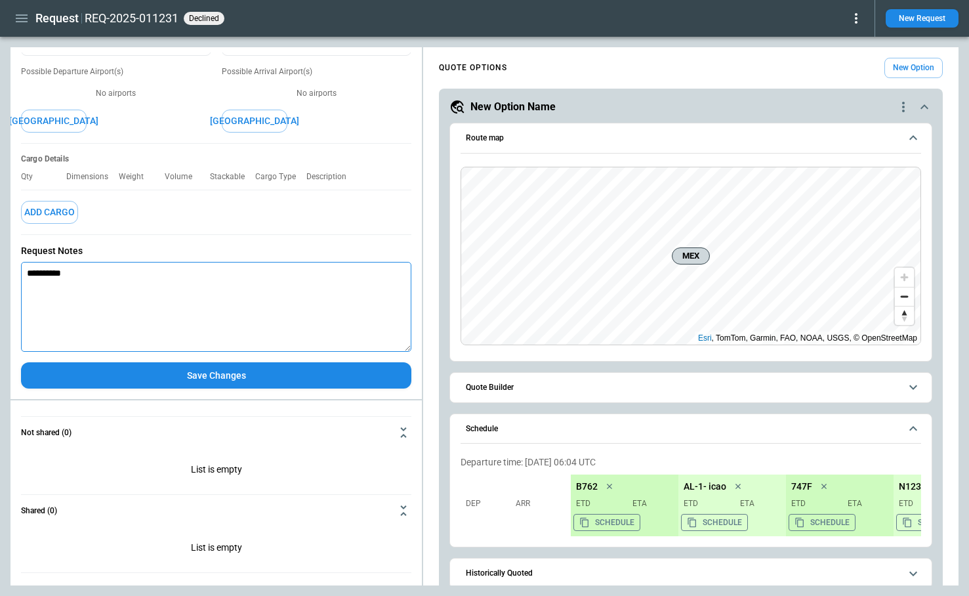
type textarea "**********"
drag, startPoint x: 104, startPoint y: 275, endPoint x: 7, endPoint y: 266, distance: 97.4
click at [7, 266] on main "**********" at bounding box center [484, 316] width 969 height 559
click at [281, 312] on textarea "**********" at bounding box center [216, 307] width 390 height 90
type textarea "*"
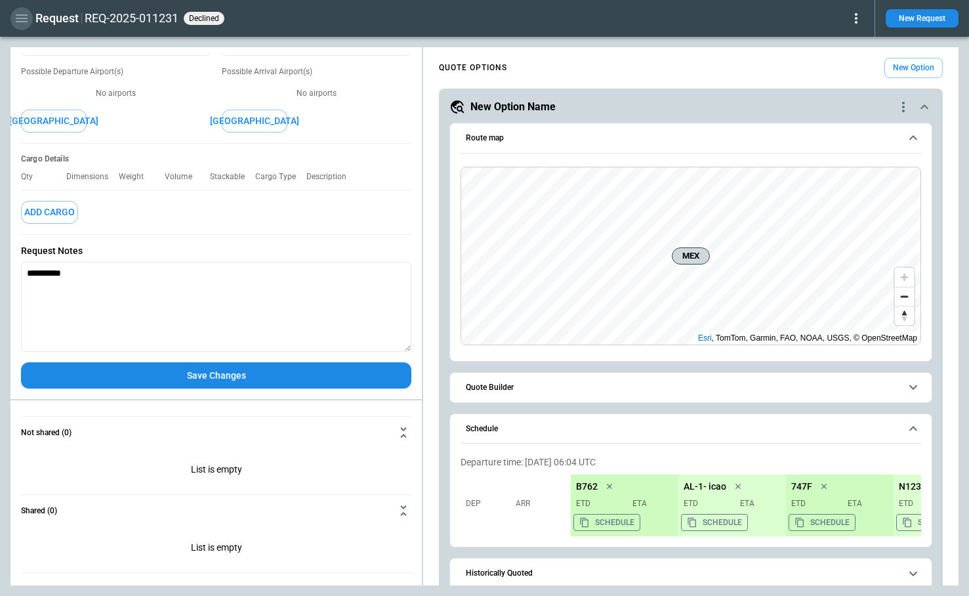
click at [14, 22] on icon "button" at bounding box center [22, 18] width 16 height 16
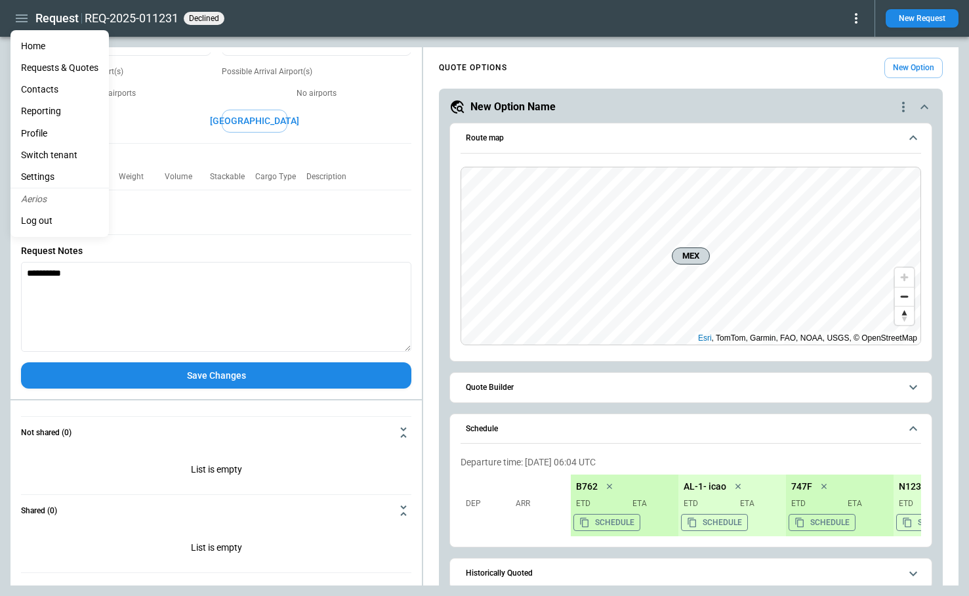
click at [39, 116] on li "Reporting" at bounding box center [59, 111] width 98 height 22
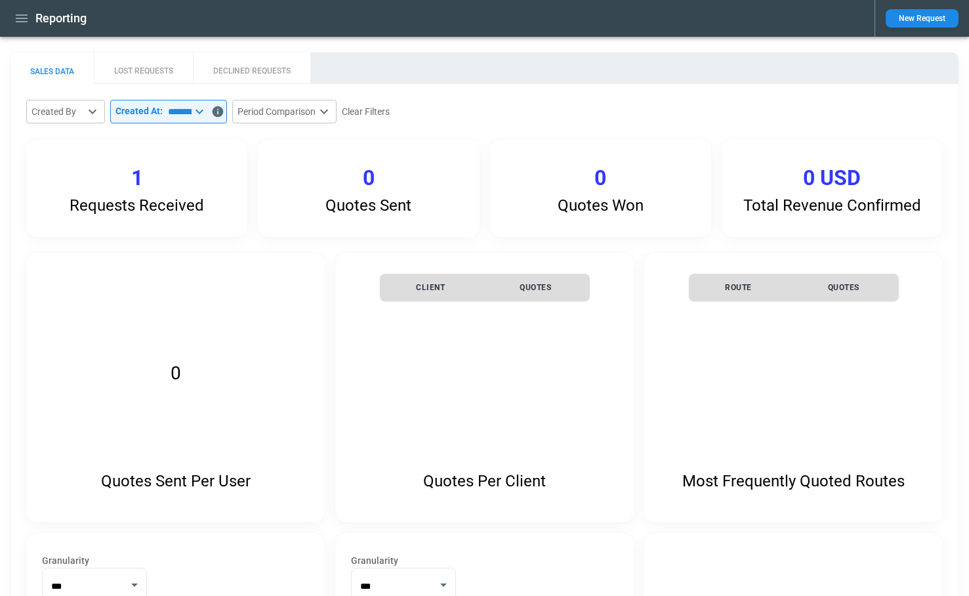
click at [144, 70] on button "LOST REQUESTS" at bounding box center [143, 67] width 99 height 31
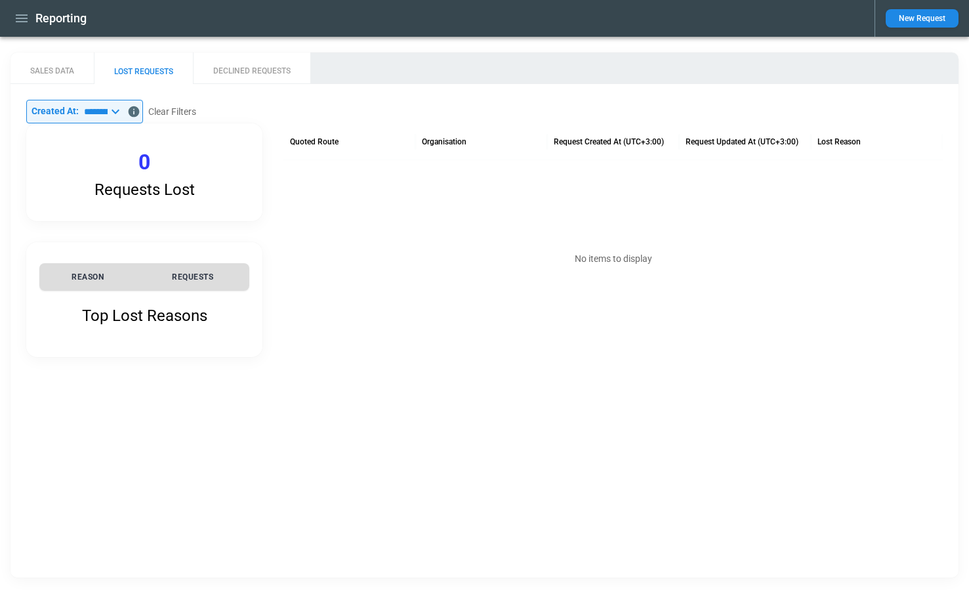
click at [232, 65] on button "DECLINED REQUESTS" at bounding box center [251, 67] width 117 height 31
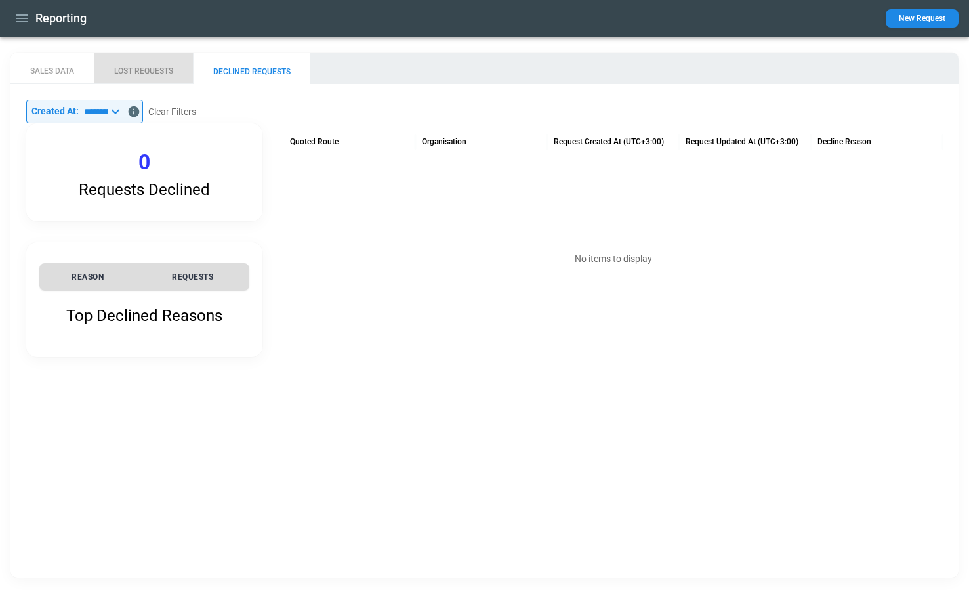
click at [167, 64] on button "LOST REQUESTS" at bounding box center [143, 67] width 99 height 31
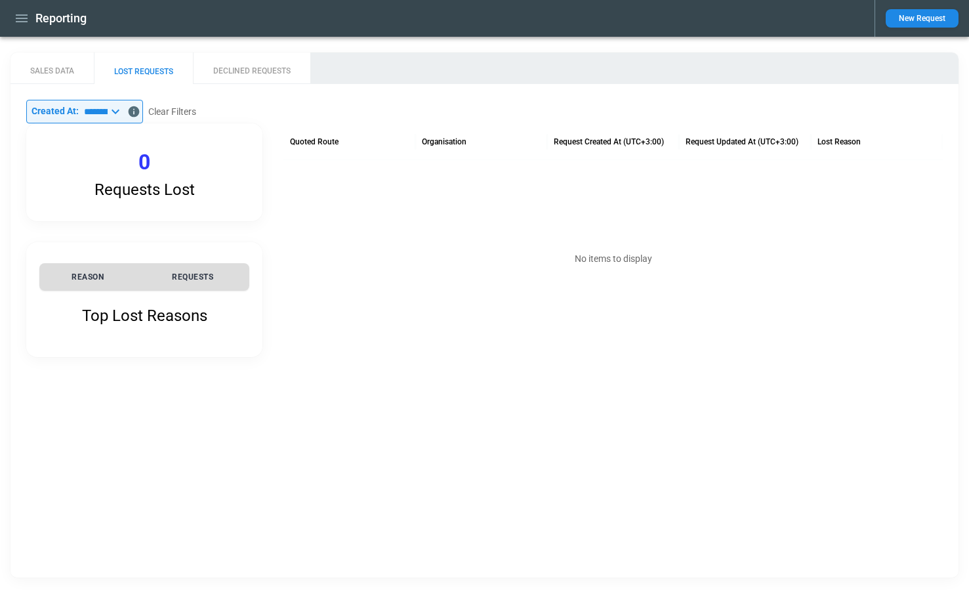
click at [245, 68] on button "DECLINED REQUESTS" at bounding box center [251, 67] width 117 height 31
click at [176, 111] on button "Clear Filters" at bounding box center [172, 112] width 48 height 16
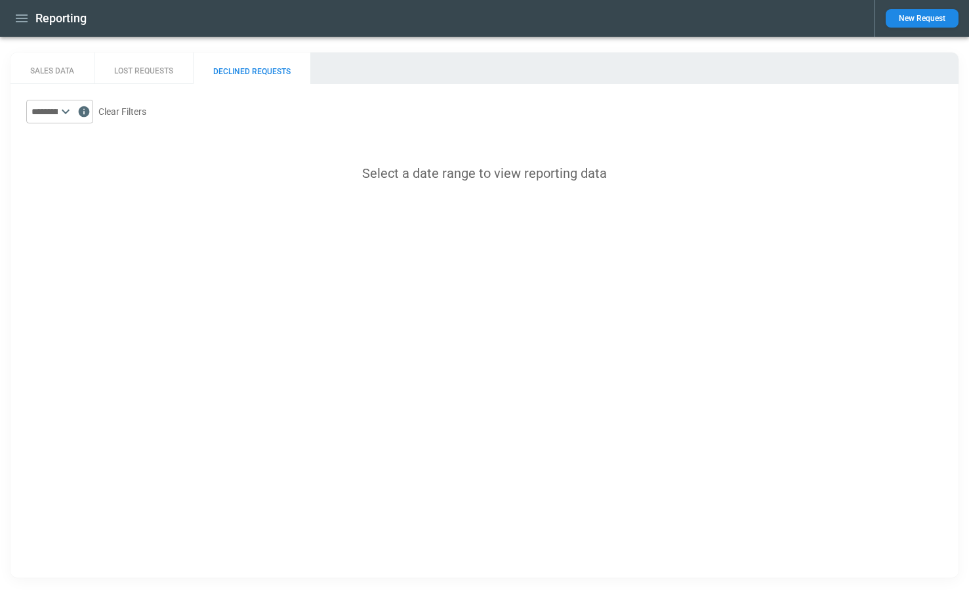
click at [73, 113] on icon at bounding box center [66, 112] width 16 height 16
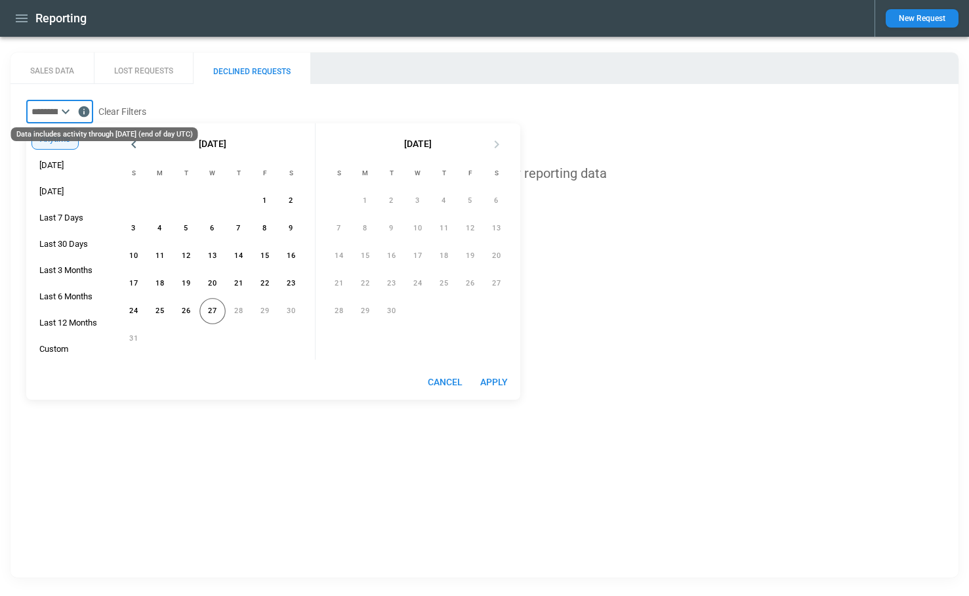
click at [90, 115] on icon "Data includes activity through 26/08/2025 (end of day UTC)" at bounding box center [84, 111] width 11 height 11
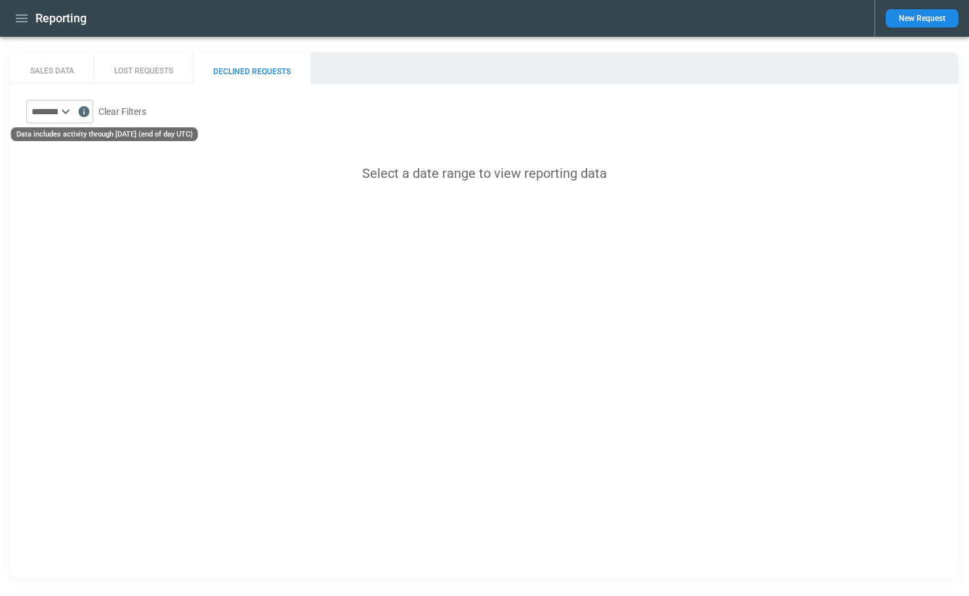
click at [90, 112] on icon "Data includes activity through 26/08/2025 (end of day UTC)" at bounding box center [84, 111] width 11 height 11
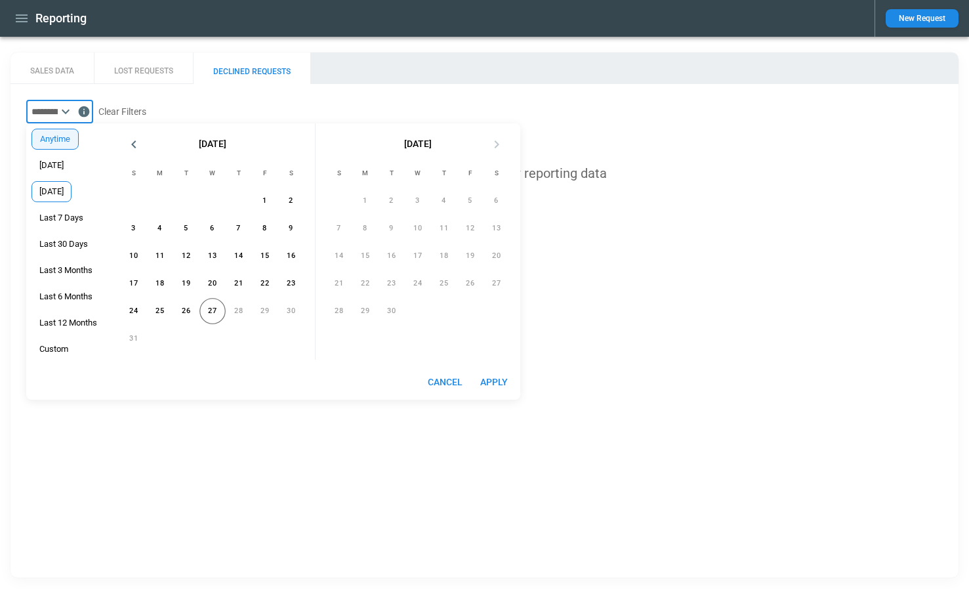
click at [71, 189] on span "[DATE]" at bounding box center [51, 191] width 39 height 10
click at [191, 312] on button "26" at bounding box center [186, 311] width 26 height 26
click at [491, 379] on button "Apply" at bounding box center [494, 382] width 42 height 24
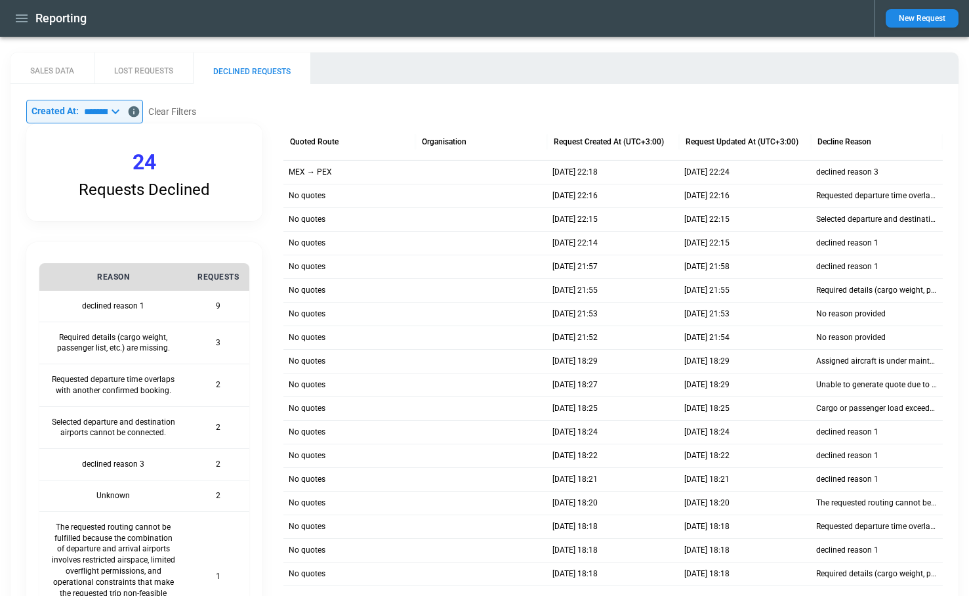
click at [119, 112] on icon at bounding box center [116, 112] width 8 height 5
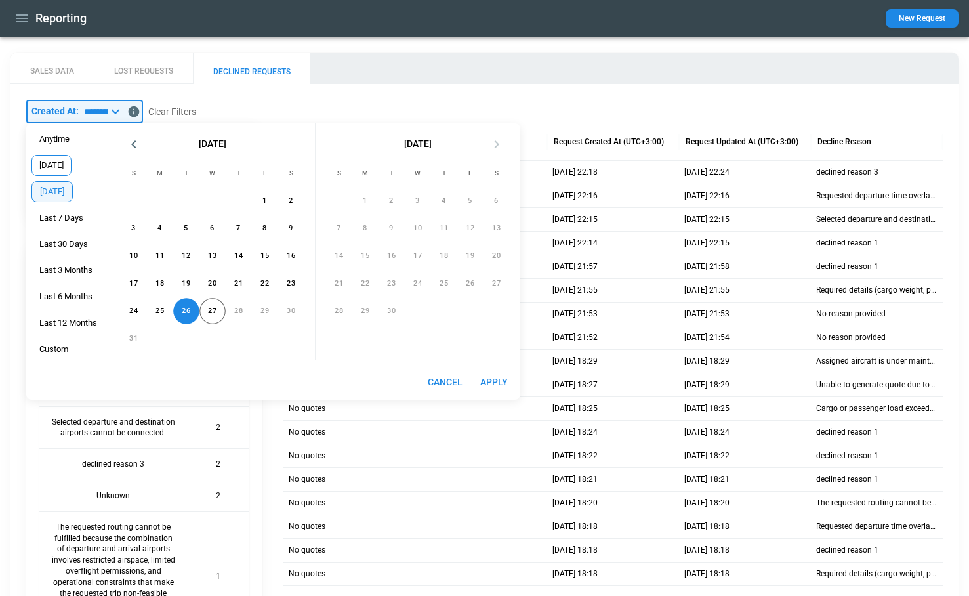
click at [58, 169] on span "[DATE]" at bounding box center [51, 165] width 39 height 10
click at [498, 374] on button "Apply" at bounding box center [494, 382] width 42 height 24
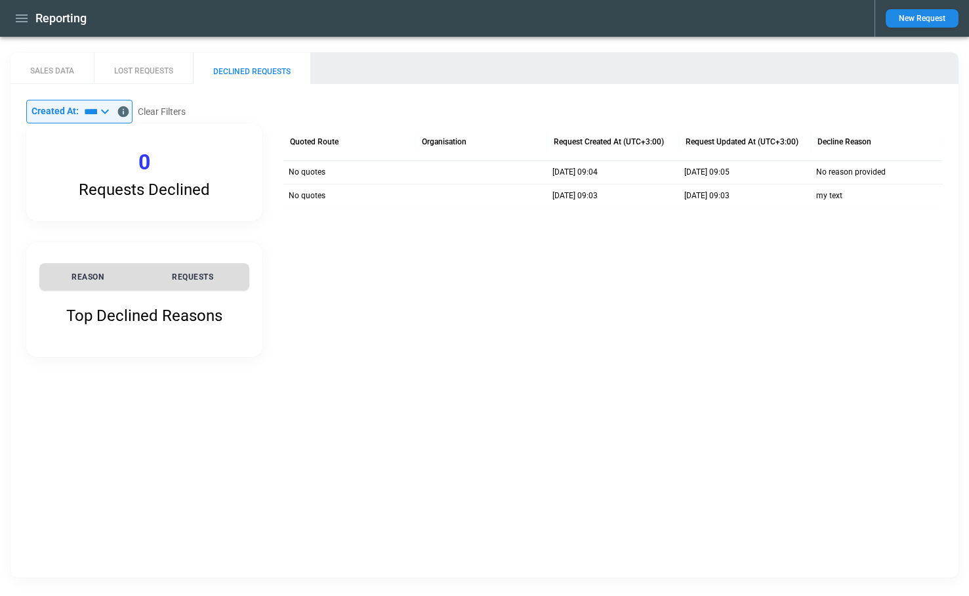
click at [113, 111] on icon at bounding box center [105, 112] width 16 height 16
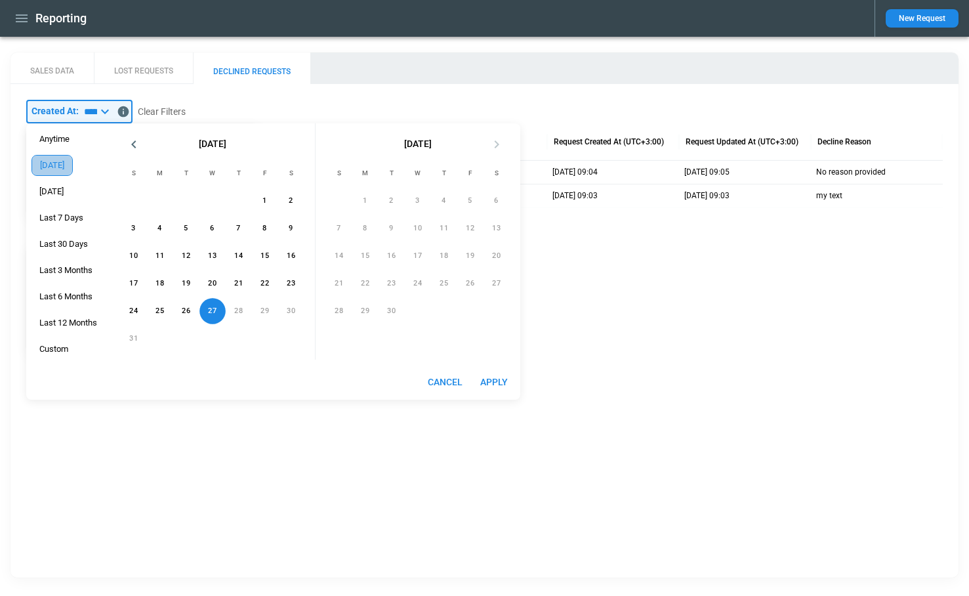
click at [52, 168] on span "[DATE]" at bounding box center [52, 165] width 40 height 10
click at [60, 189] on span "[DATE]" at bounding box center [51, 191] width 39 height 10
click at [59, 163] on span "[DATE]" at bounding box center [51, 165] width 39 height 10
click at [214, 318] on button "27" at bounding box center [212, 311] width 26 height 26
click at [190, 313] on button "26" at bounding box center [186, 311] width 26 height 26
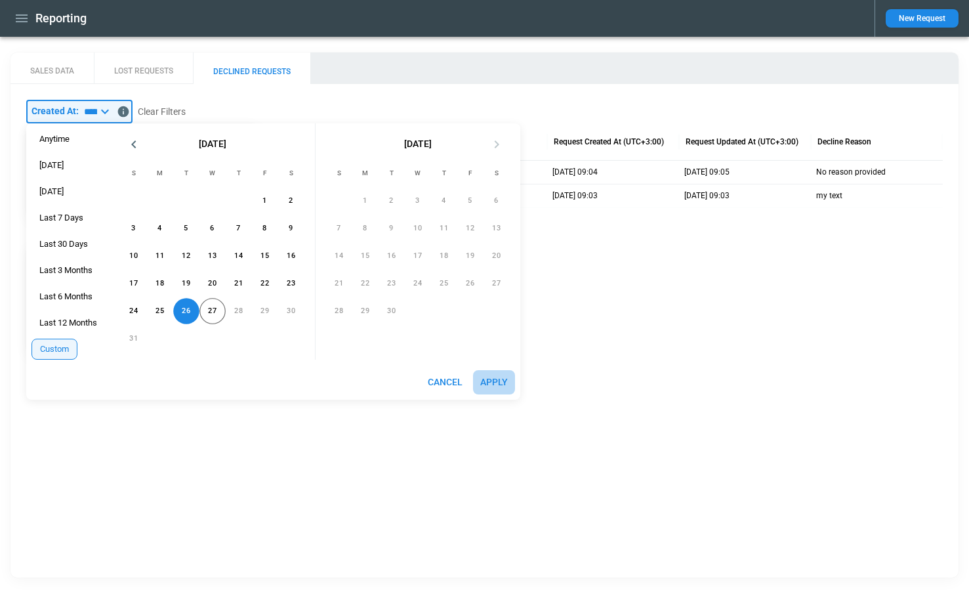
click at [495, 378] on button "Apply" at bounding box center [494, 382] width 42 height 24
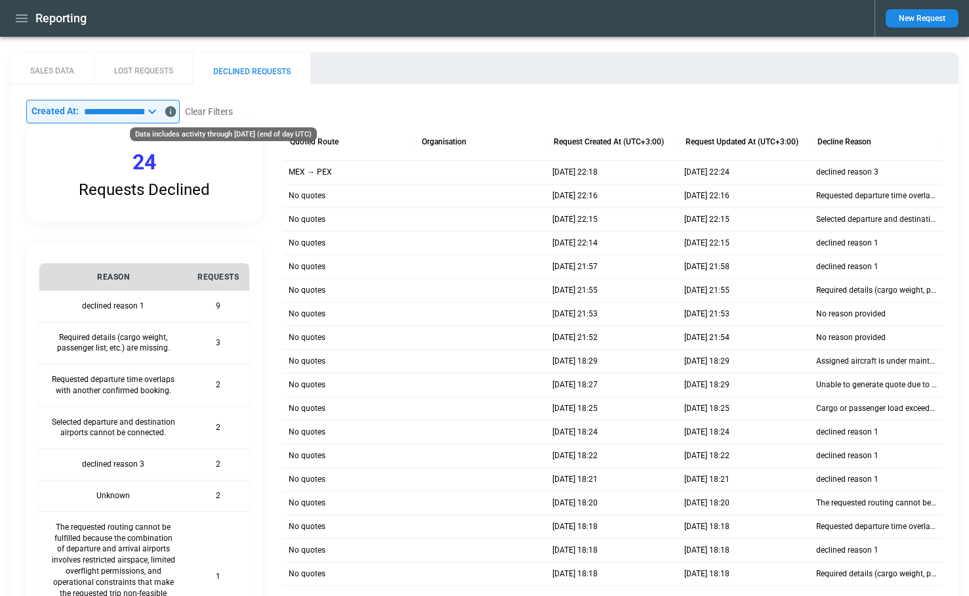
click at [176, 108] on icon "Data includes activity through 26/08/2025 (end of day UTC)" at bounding box center [170, 111] width 11 height 11
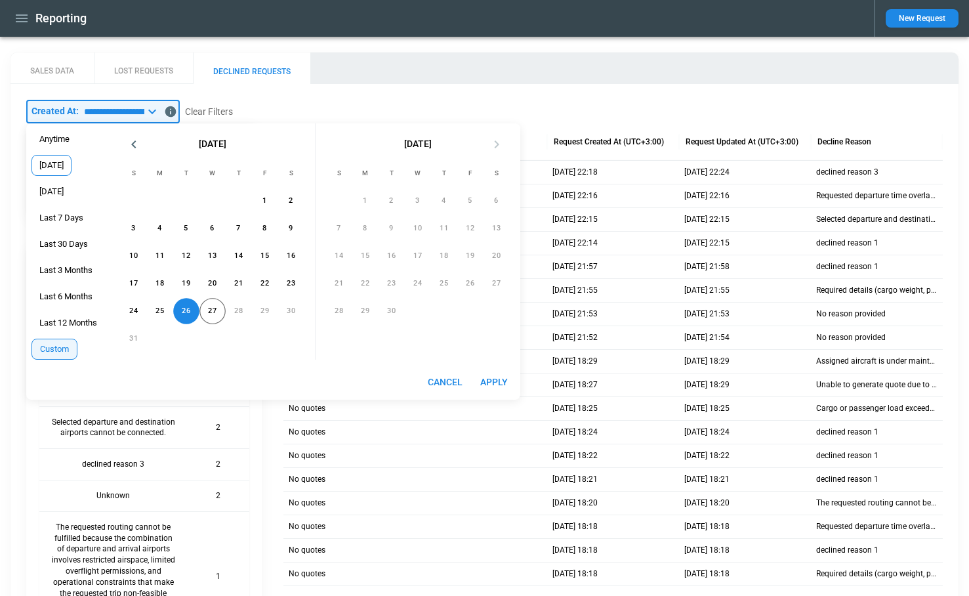
click at [57, 169] on span "[DATE]" at bounding box center [51, 165] width 39 height 10
click at [497, 378] on button "Apply" at bounding box center [494, 382] width 42 height 24
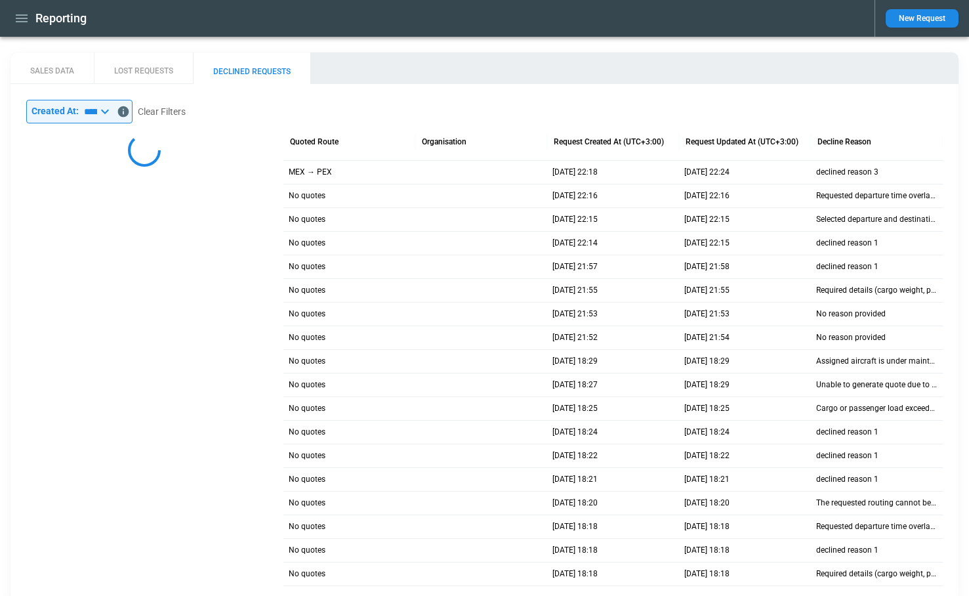
type input "*****"
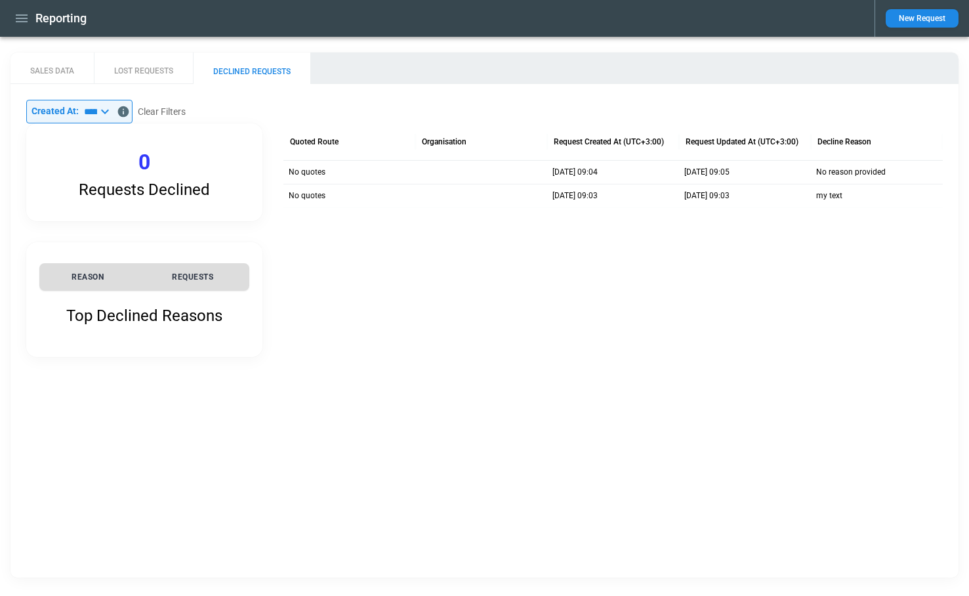
click at [18, 19] on icon "button" at bounding box center [22, 18] width 16 height 16
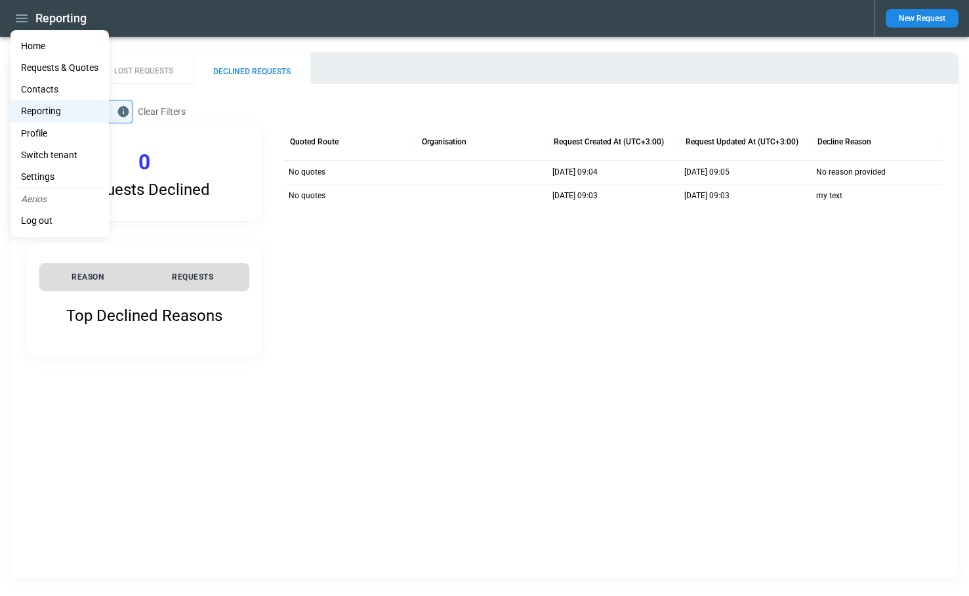
click at [28, 46] on li "Home" at bounding box center [59, 46] width 98 height 22
